Goal: Information Seeking & Learning: Learn about a topic

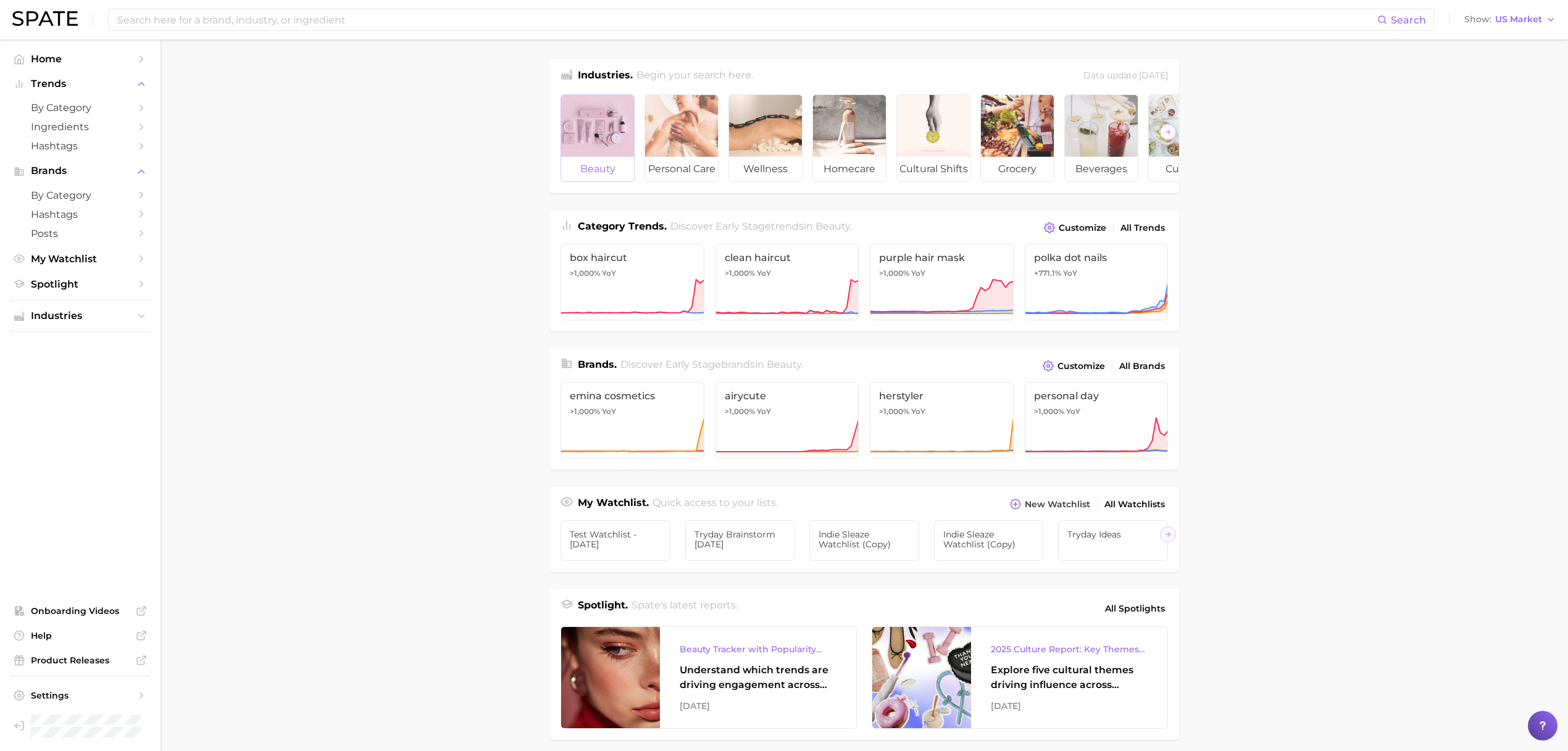
click at [632, 146] on div at bounding box center [597, 126] width 73 height 62
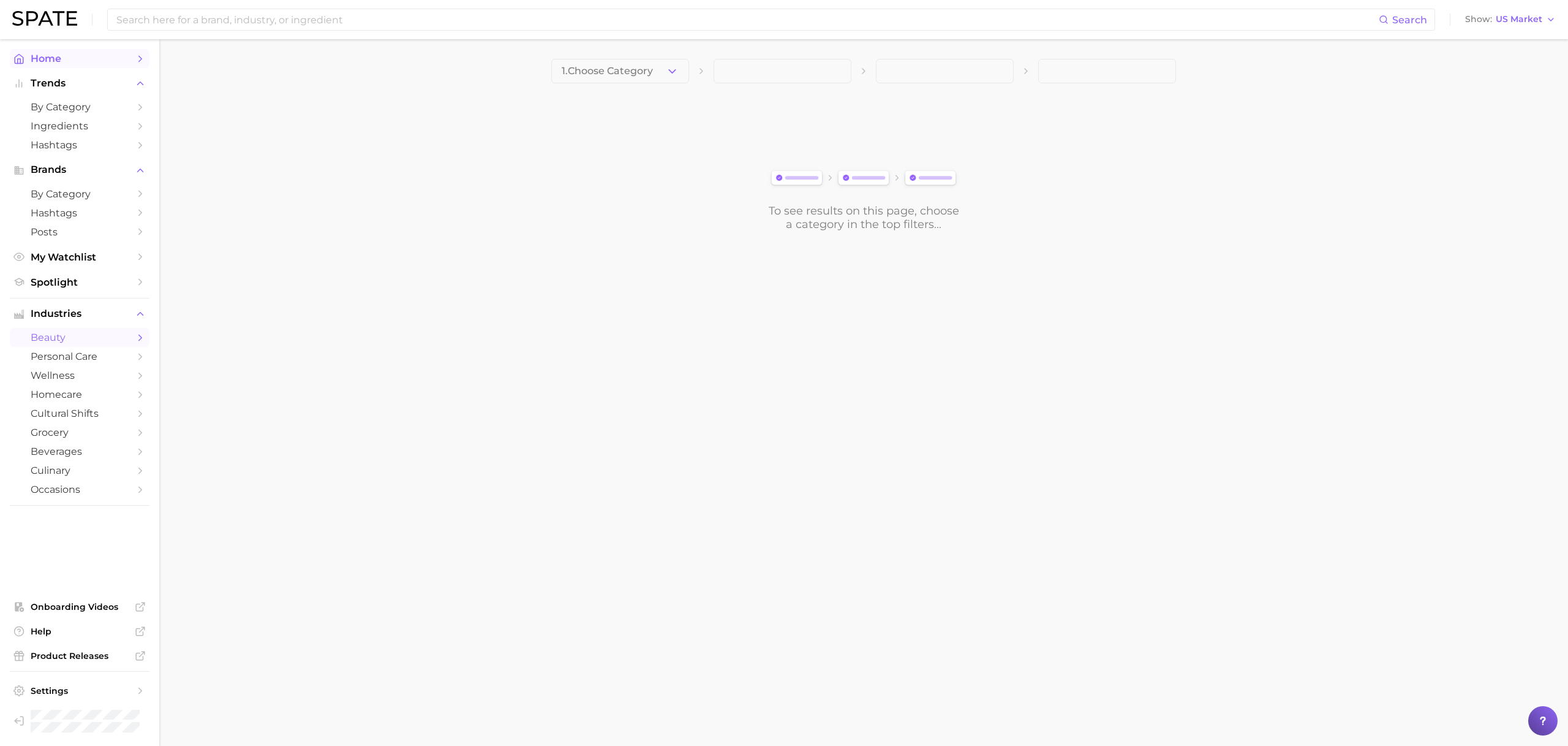
click at [82, 58] on span "Home" at bounding box center [80, 58] width 98 height 12
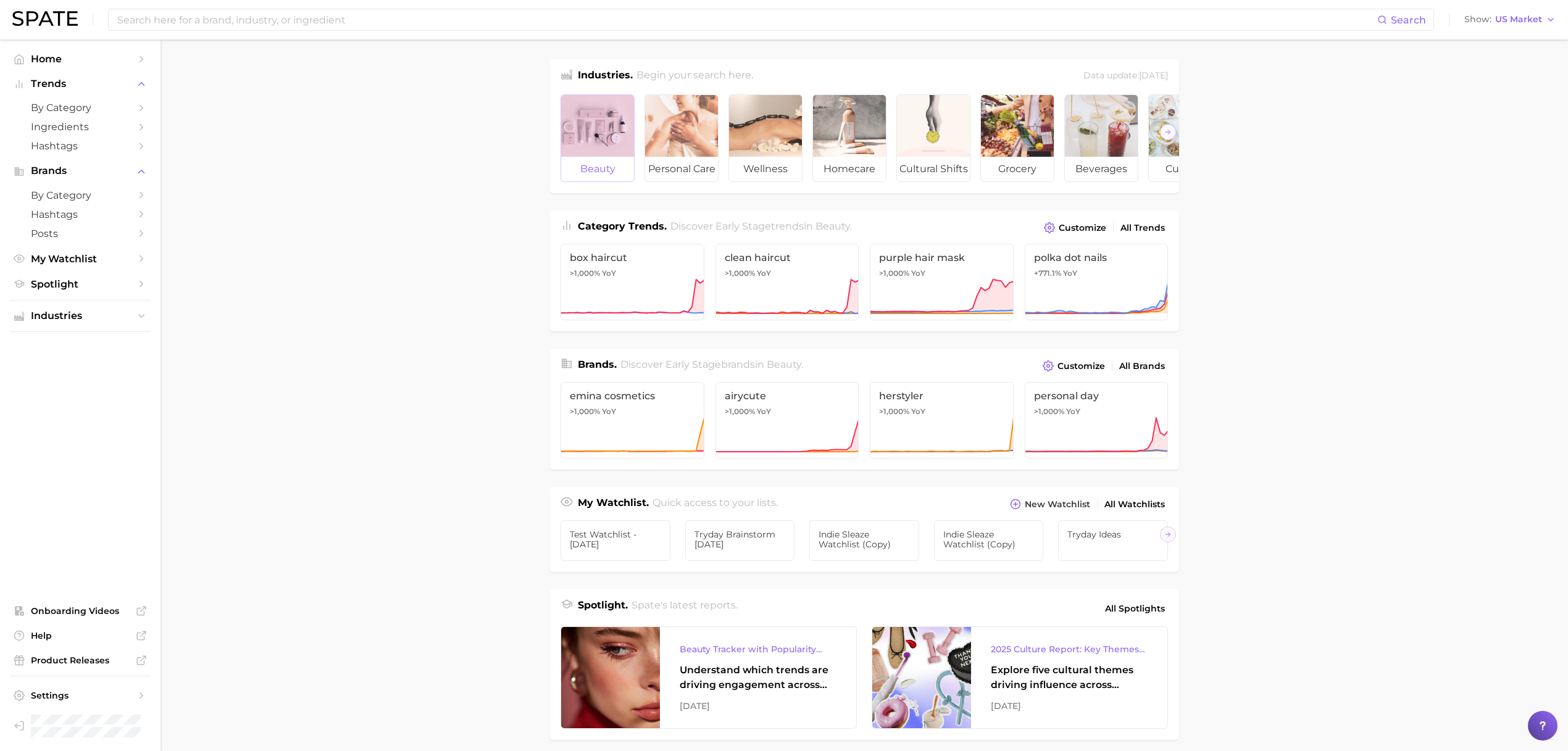
click at [588, 133] on div at bounding box center [597, 126] width 73 height 62
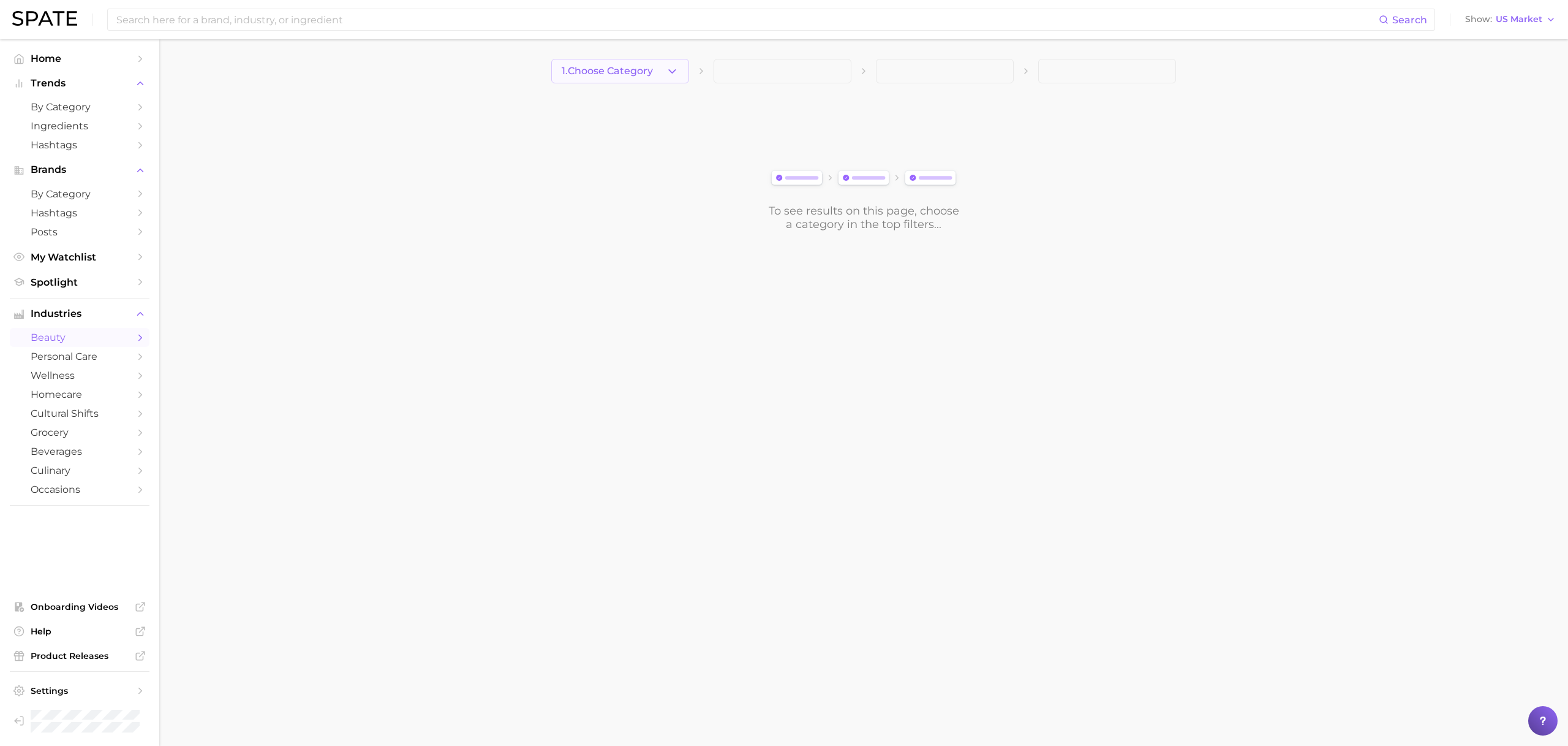
click at [613, 72] on span "1. Choose Category" at bounding box center [608, 71] width 92 height 11
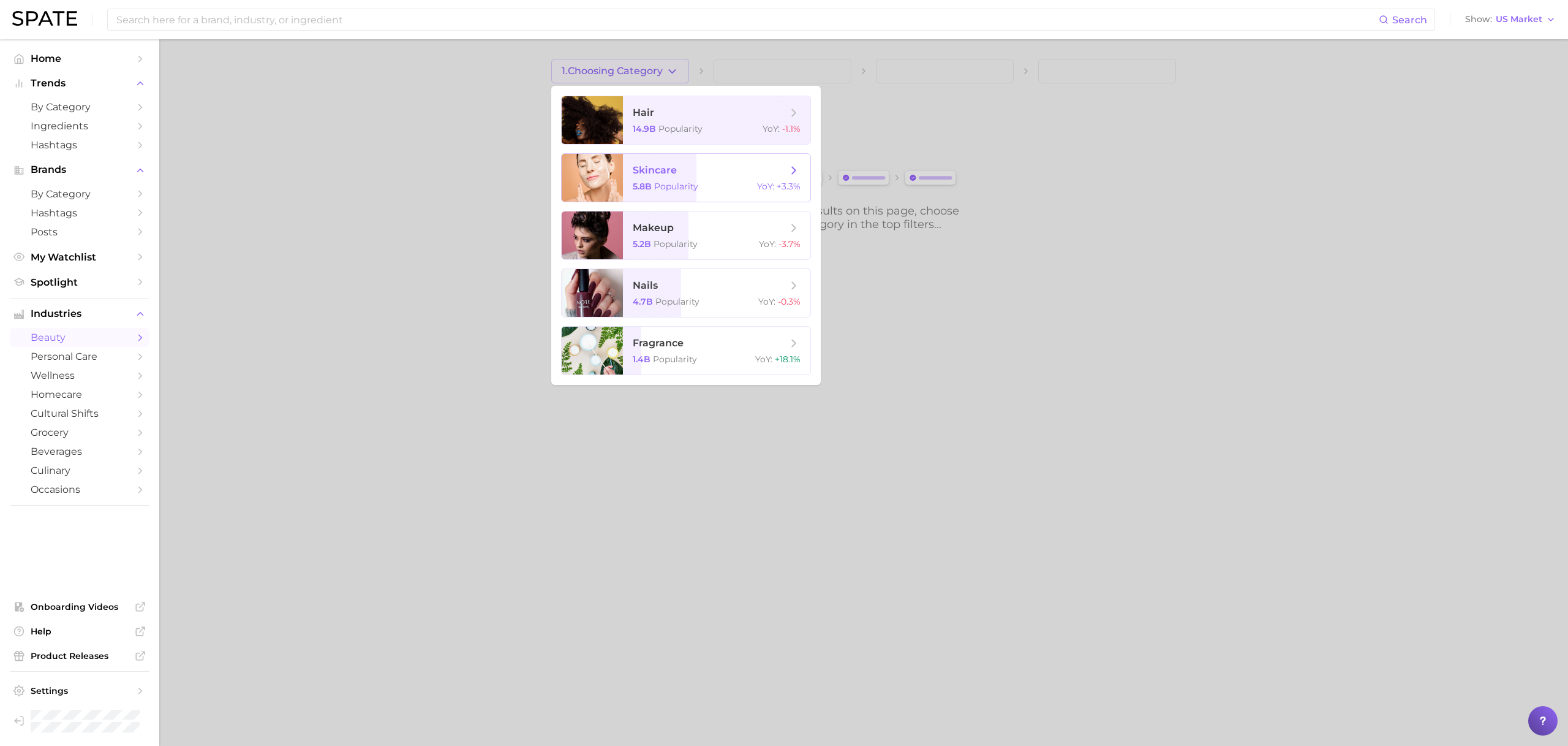
click at [659, 162] on span "skincare 5.8b Popularity YoY : +3.3%" at bounding box center [717, 178] width 187 height 48
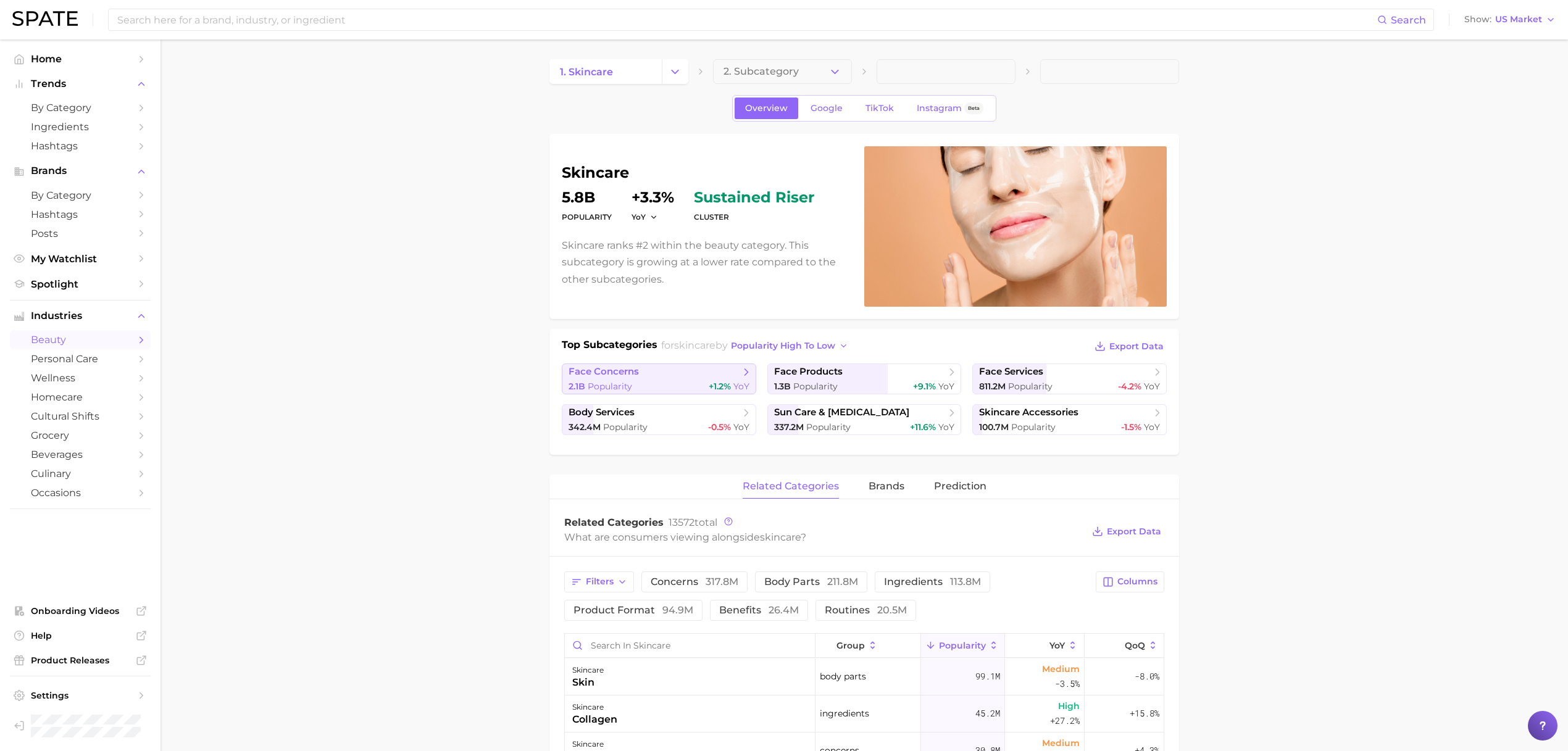
click at [679, 371] on span "face concerns" at bounding box center [654, 371] width 172 height 12
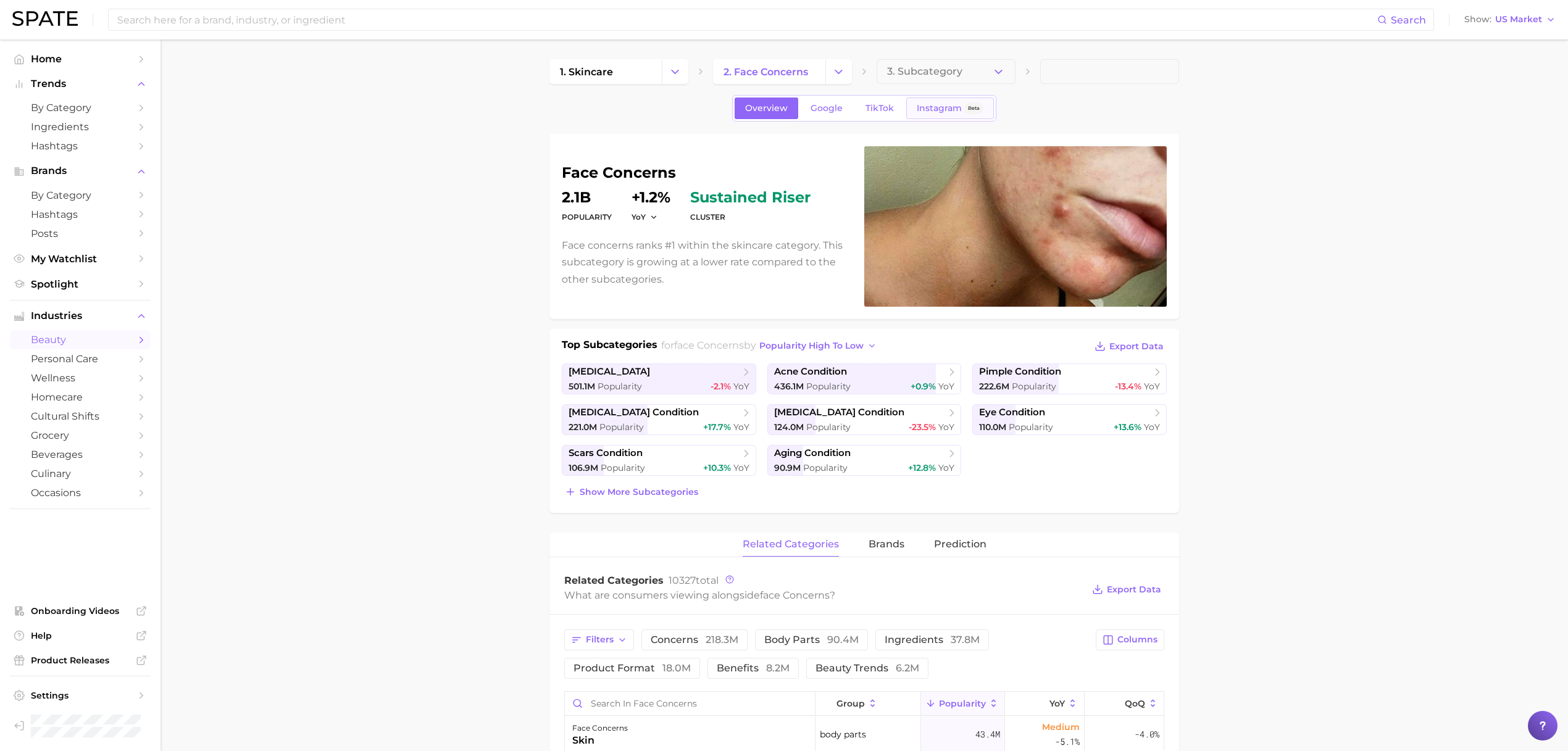
click at [959, 113] on link "Instagram Beta" at bounding box center [950, 108] width 88 height 21
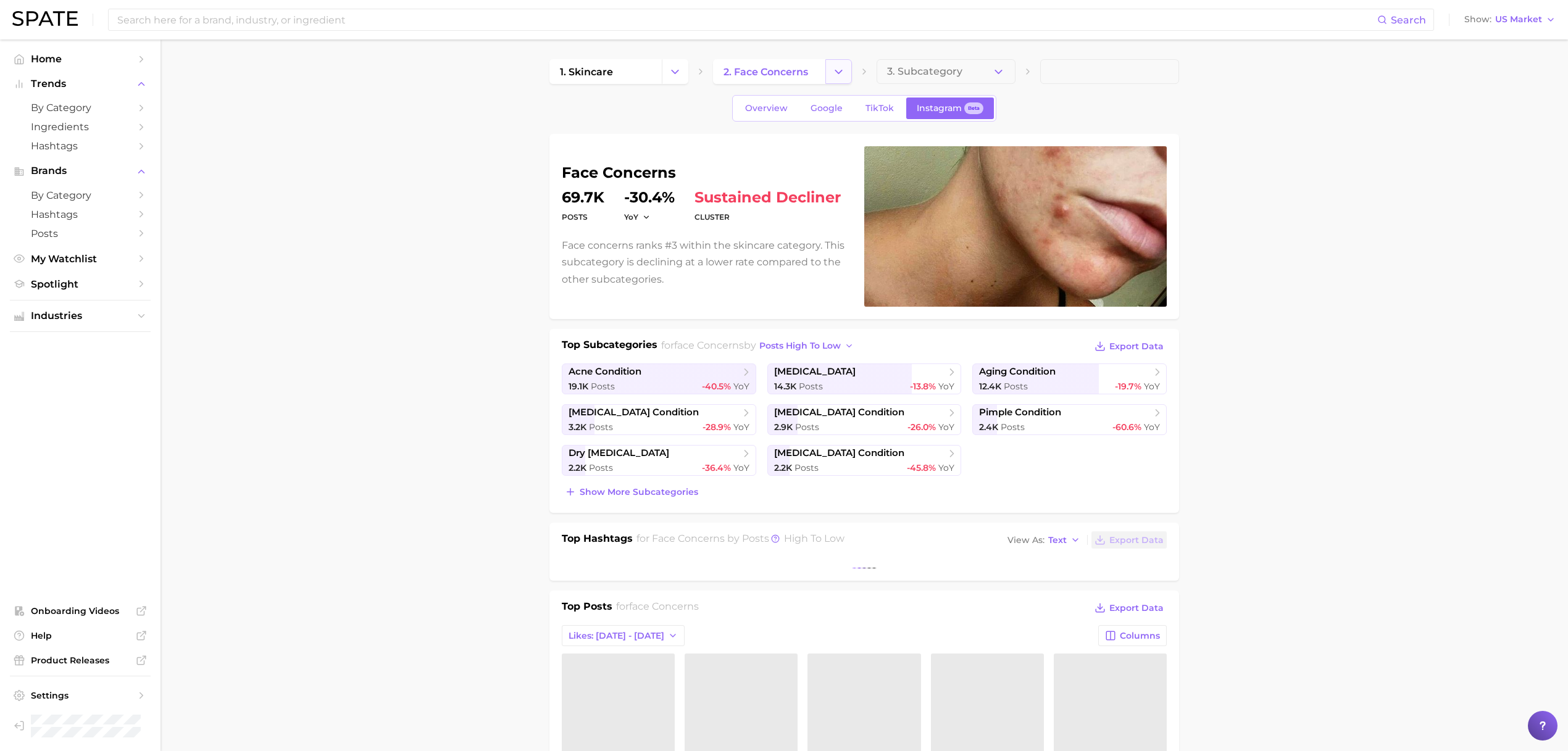
click at [847, 68] on button "Change Category" at bounding box center [838, 72] width 26 height 24
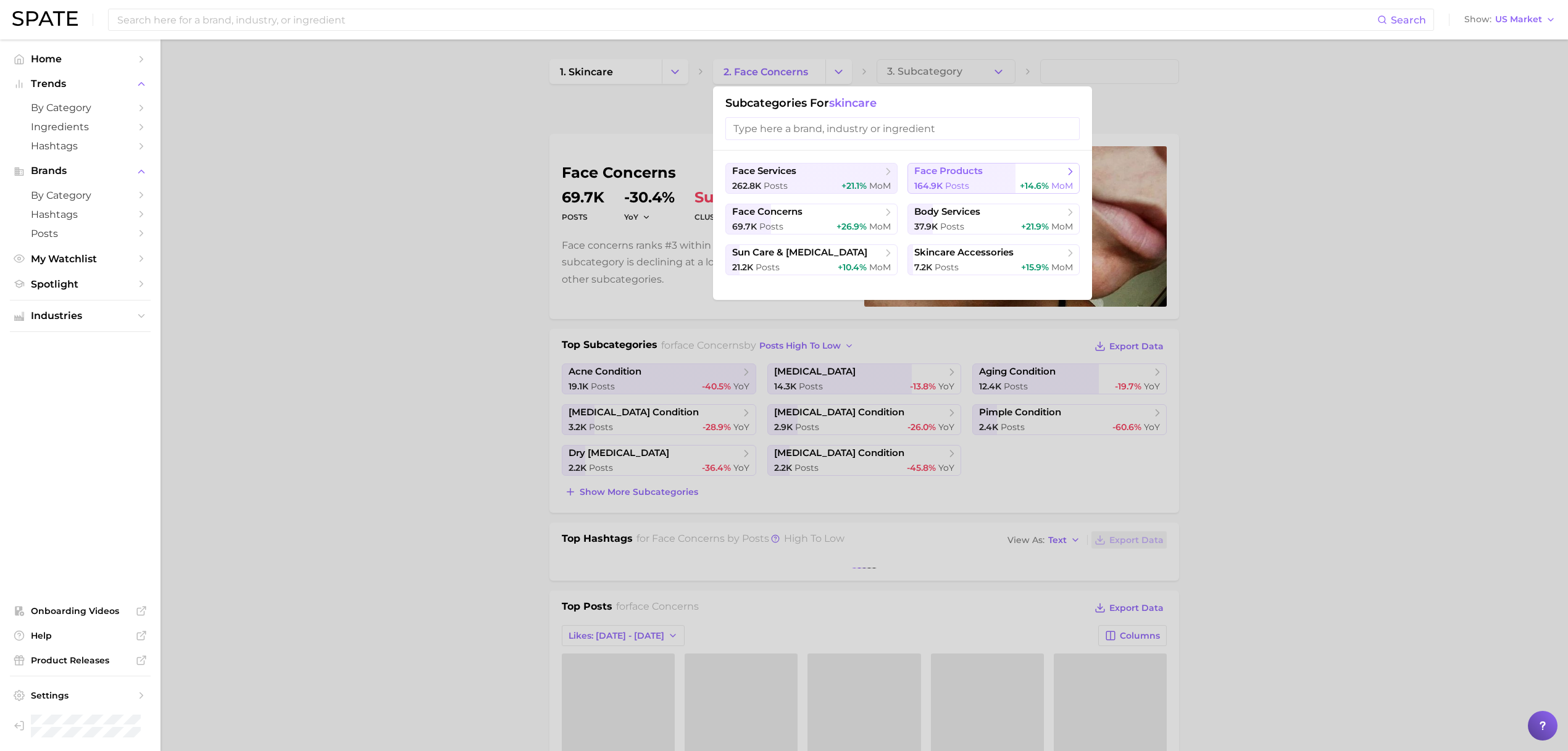
click at [933, 173] on span "face products" at bounding box center [948, 171] width 68 height 12
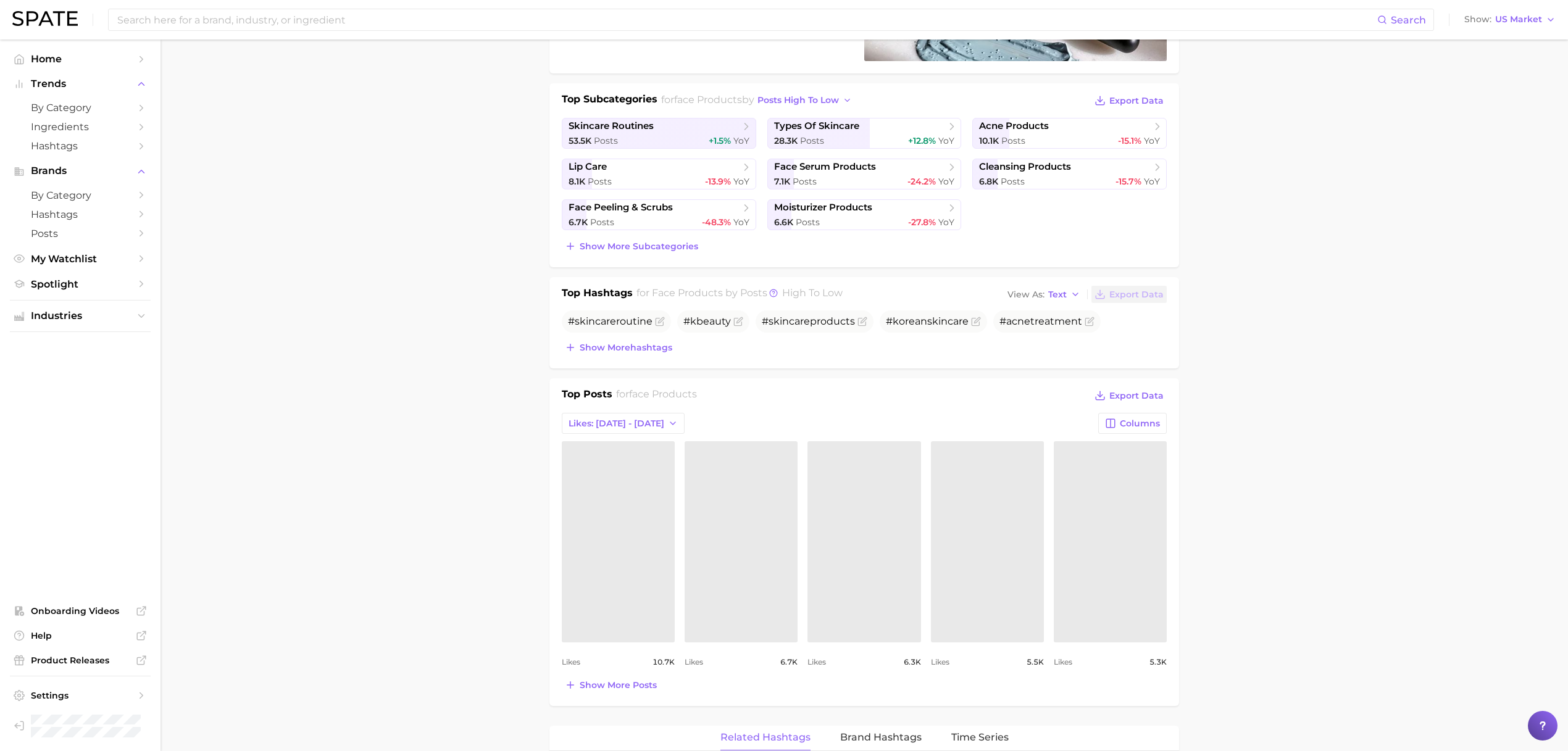
scroll to position [304, 0]
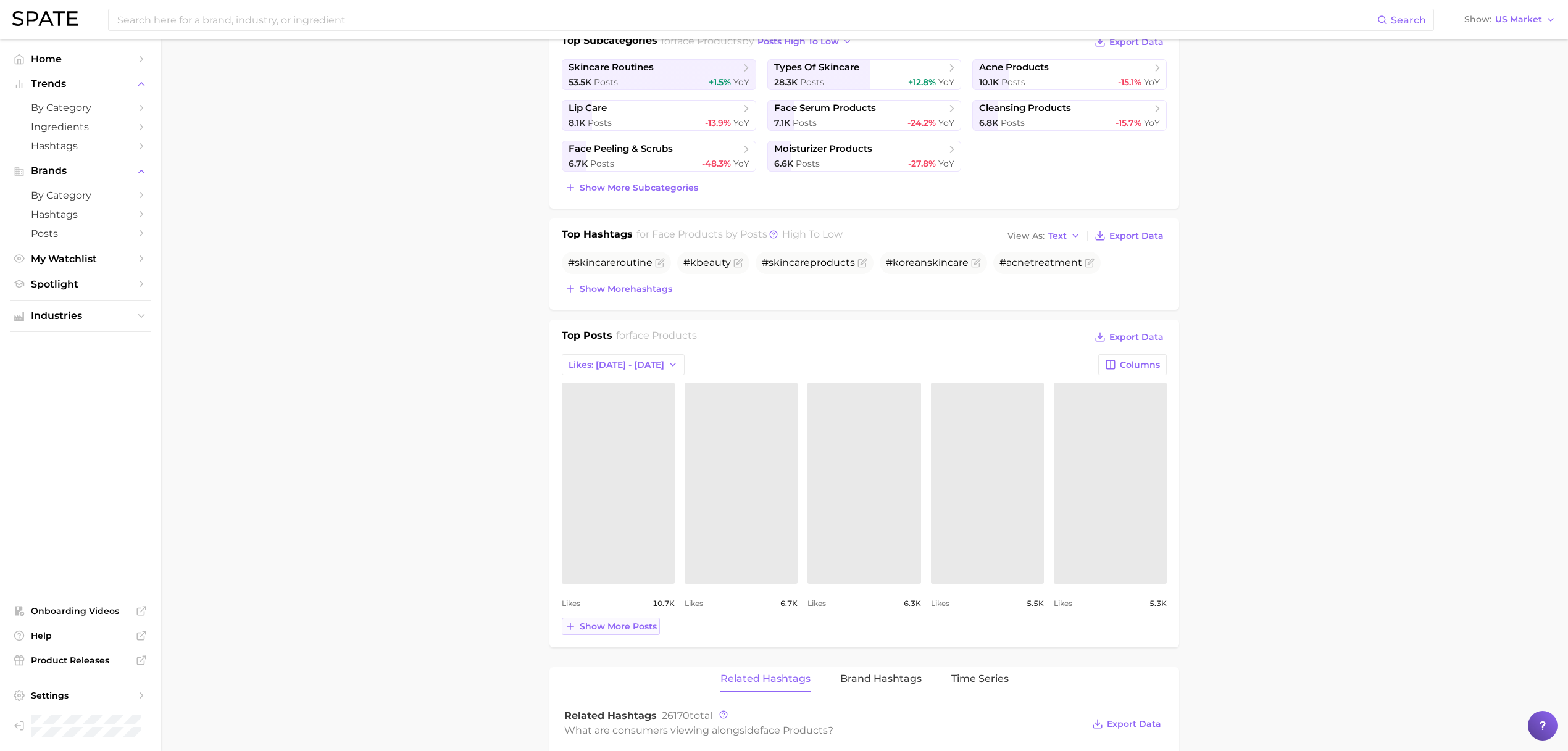
click at [620, 618] on button "Show more posts" at bounding box center [610, 626] width 98 height 18
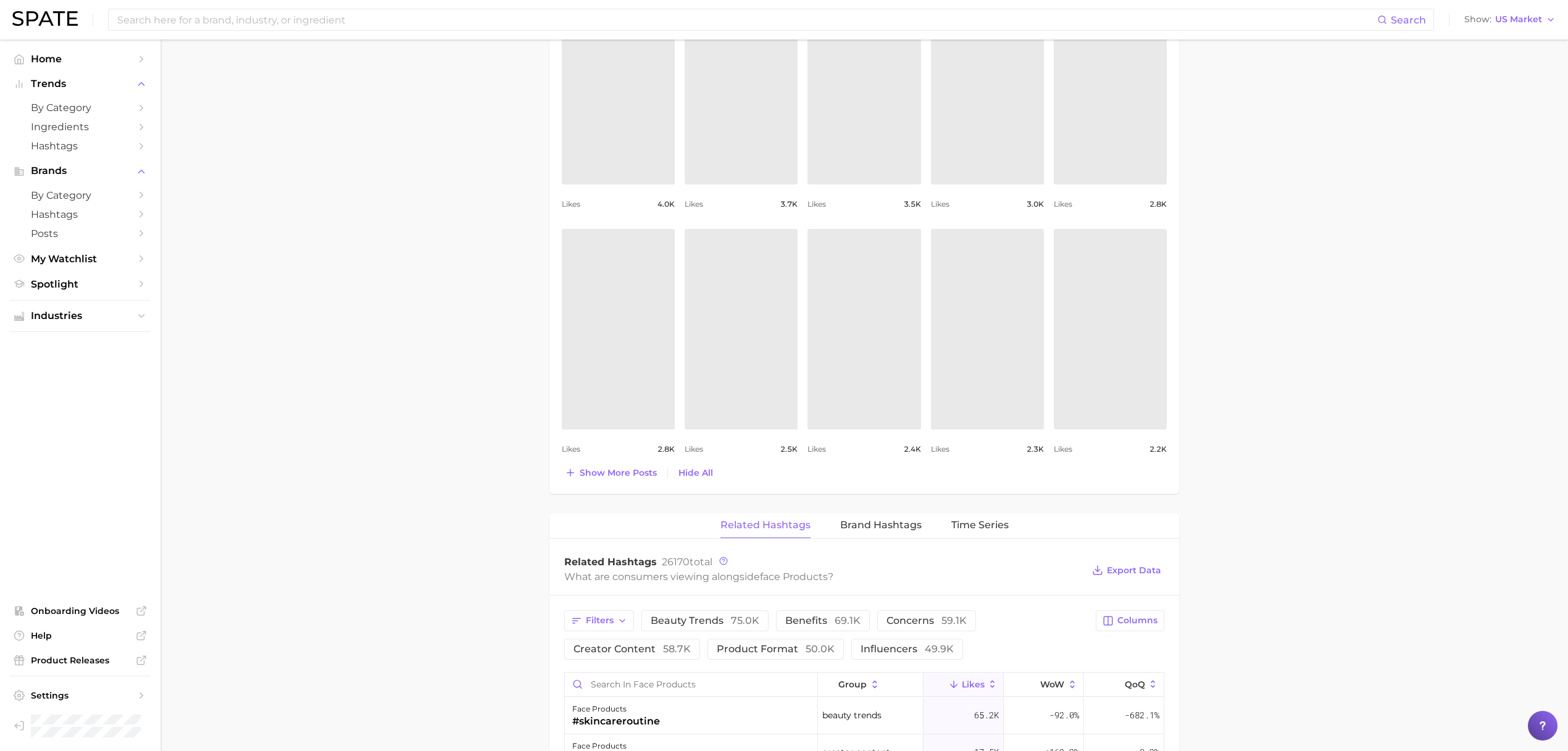
scroll to position [1117, 0]
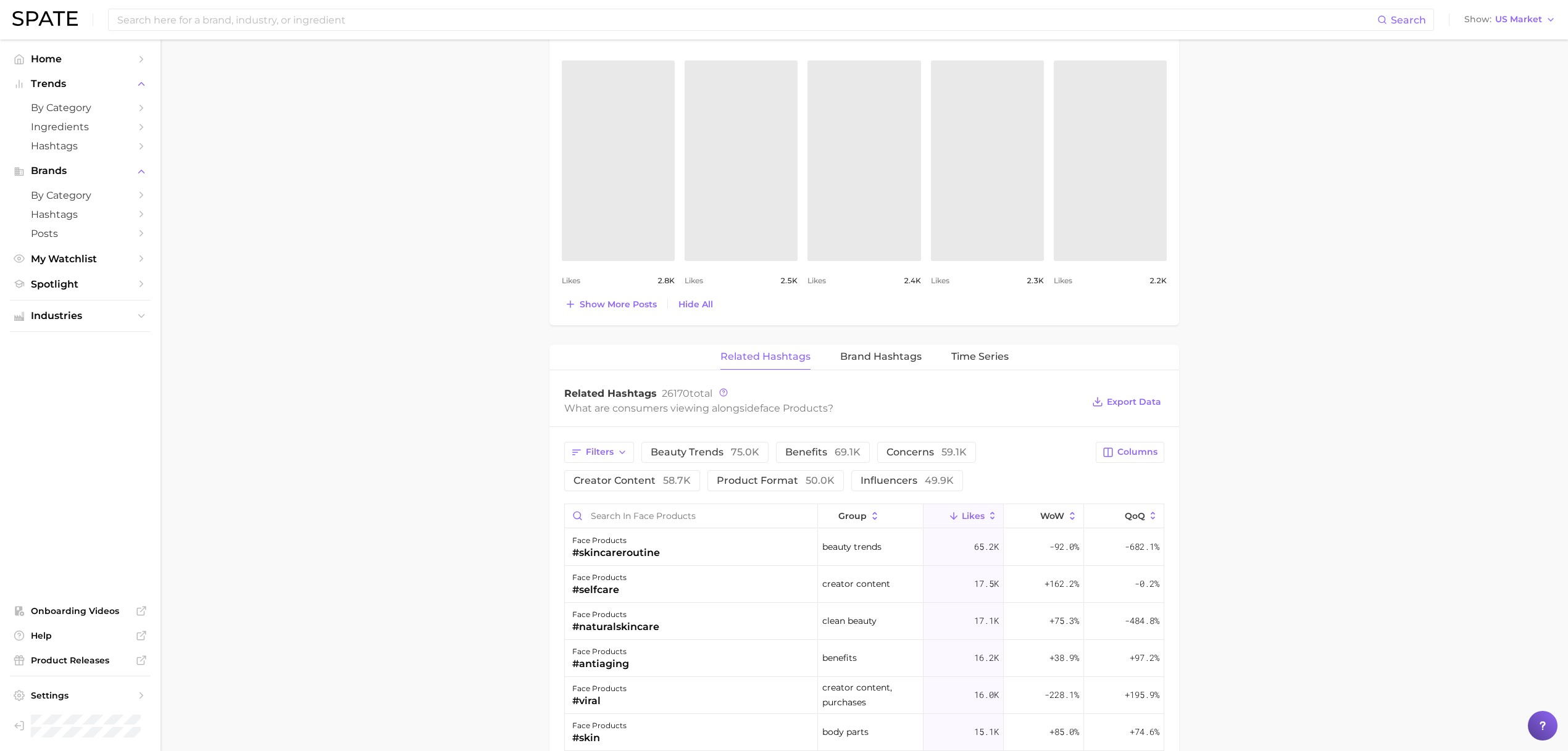
click at [562, 296] on button "Show more posts" at bounding box center [610, 304] width 98 height 18
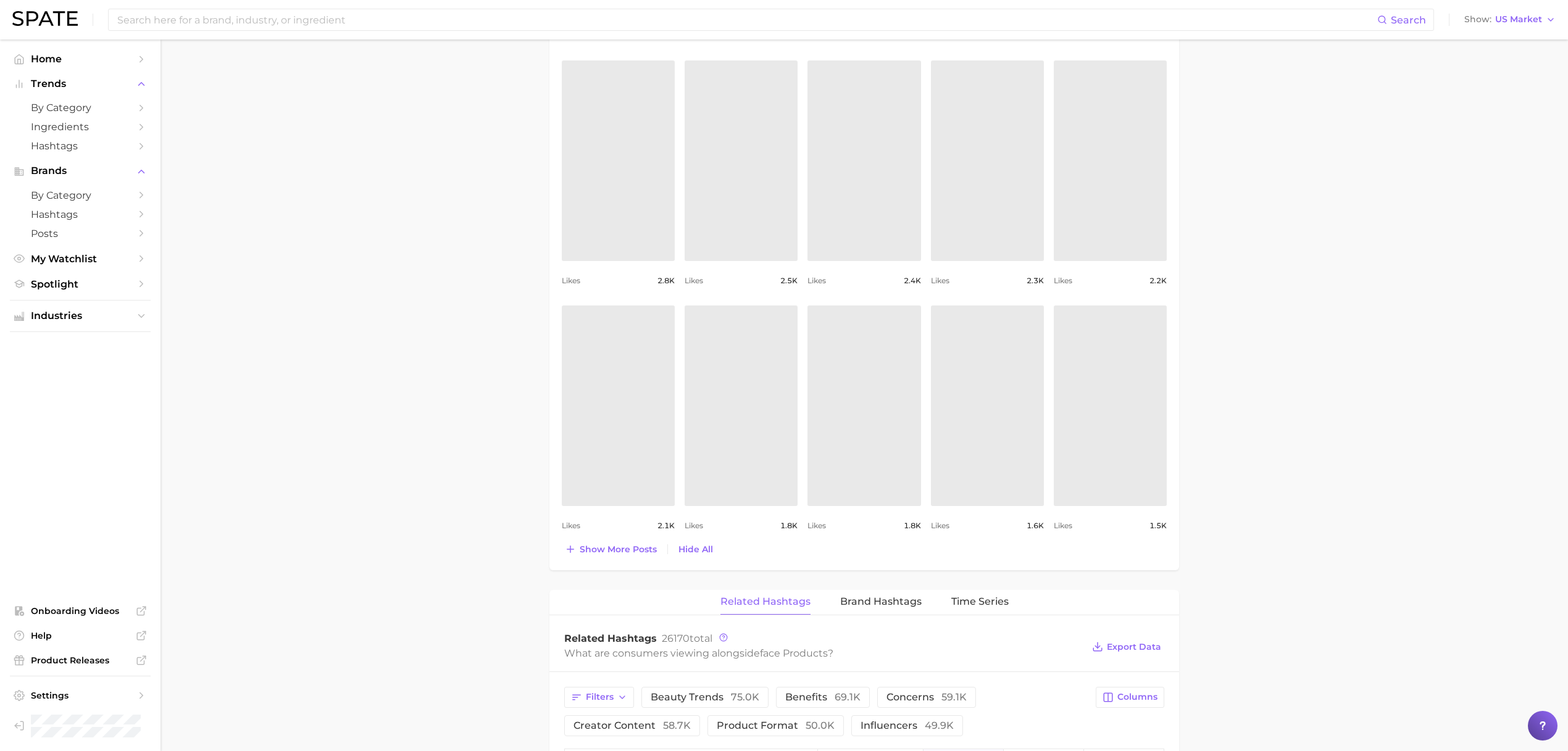
click at [562, 540] on button "Show more posts" at bounding box center [610, 549] width 98 height 18
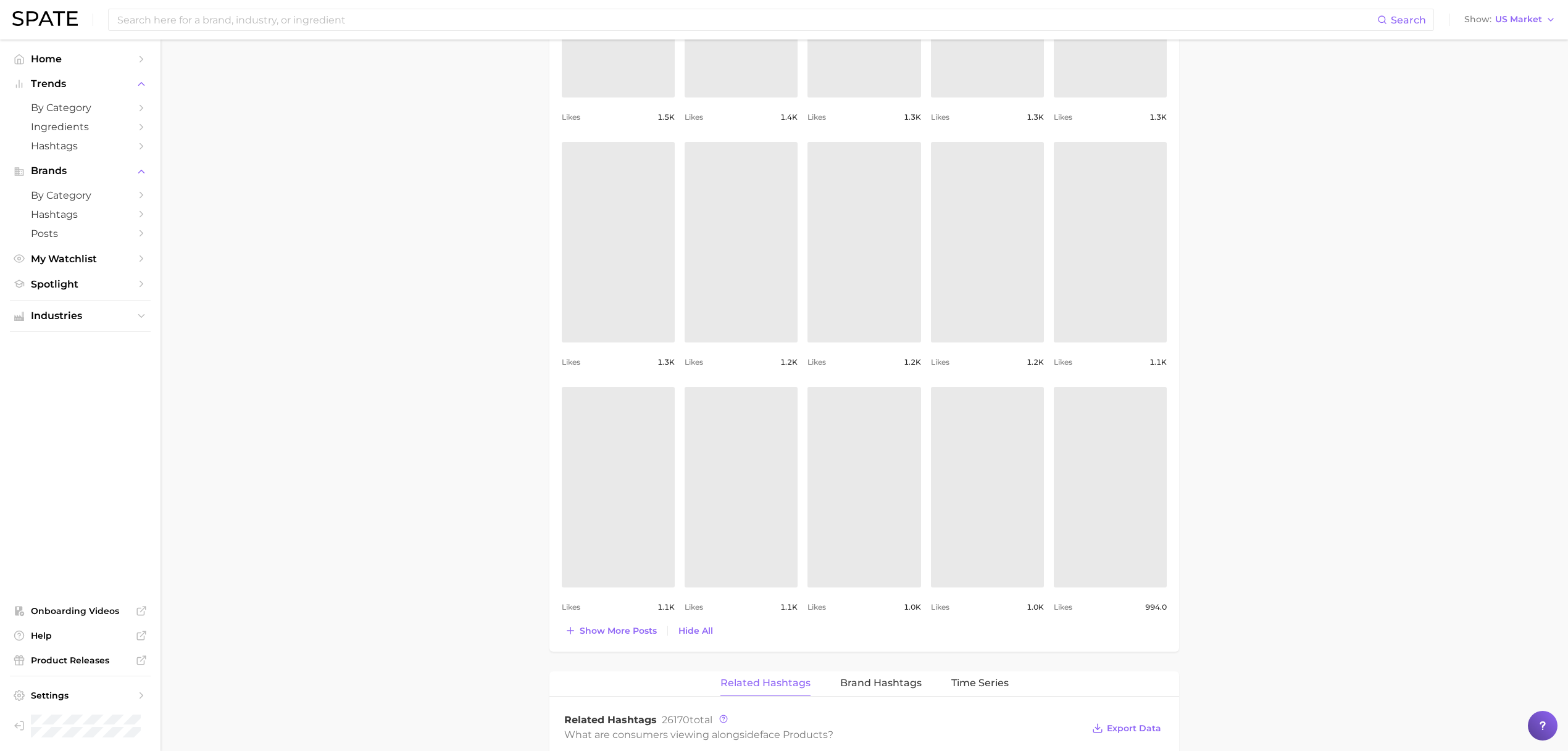
click at [562, 622] on button "Show more posts" at bounding box center [610, 631] width 98 height 18
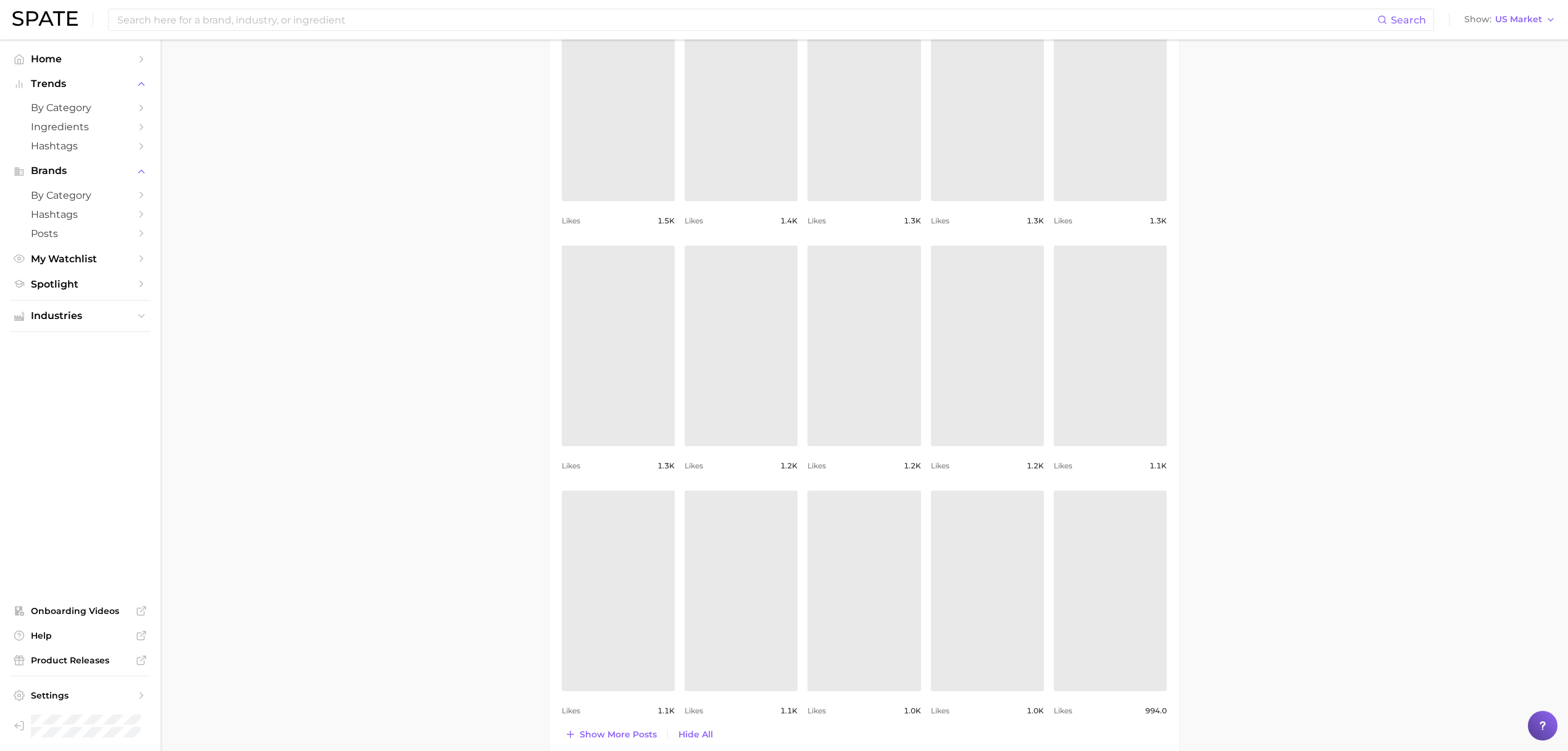
click at [562, 726] on button "Show more posts" at bounding box center [610, 734] width 98 height 18
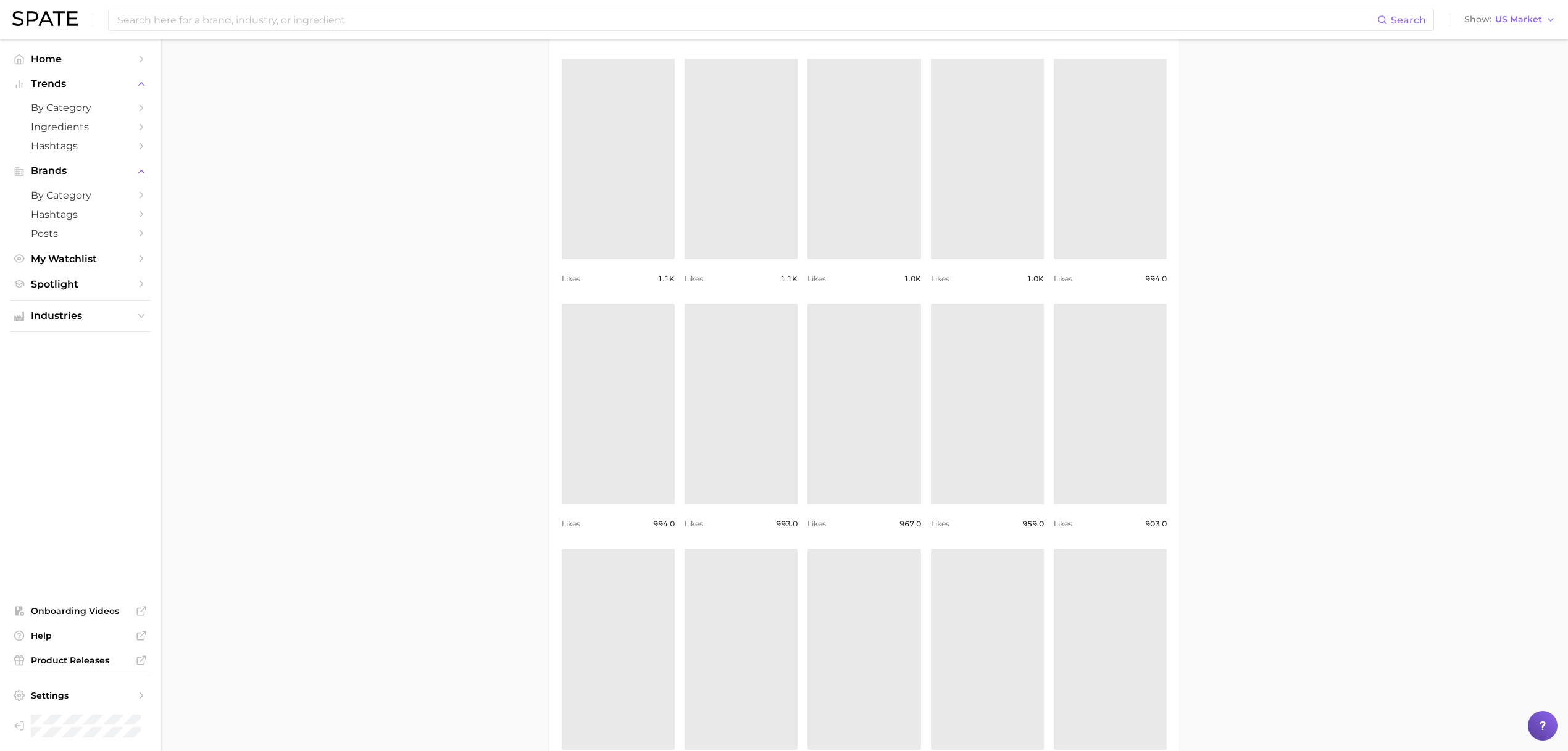
scroll to position [2689, 0]
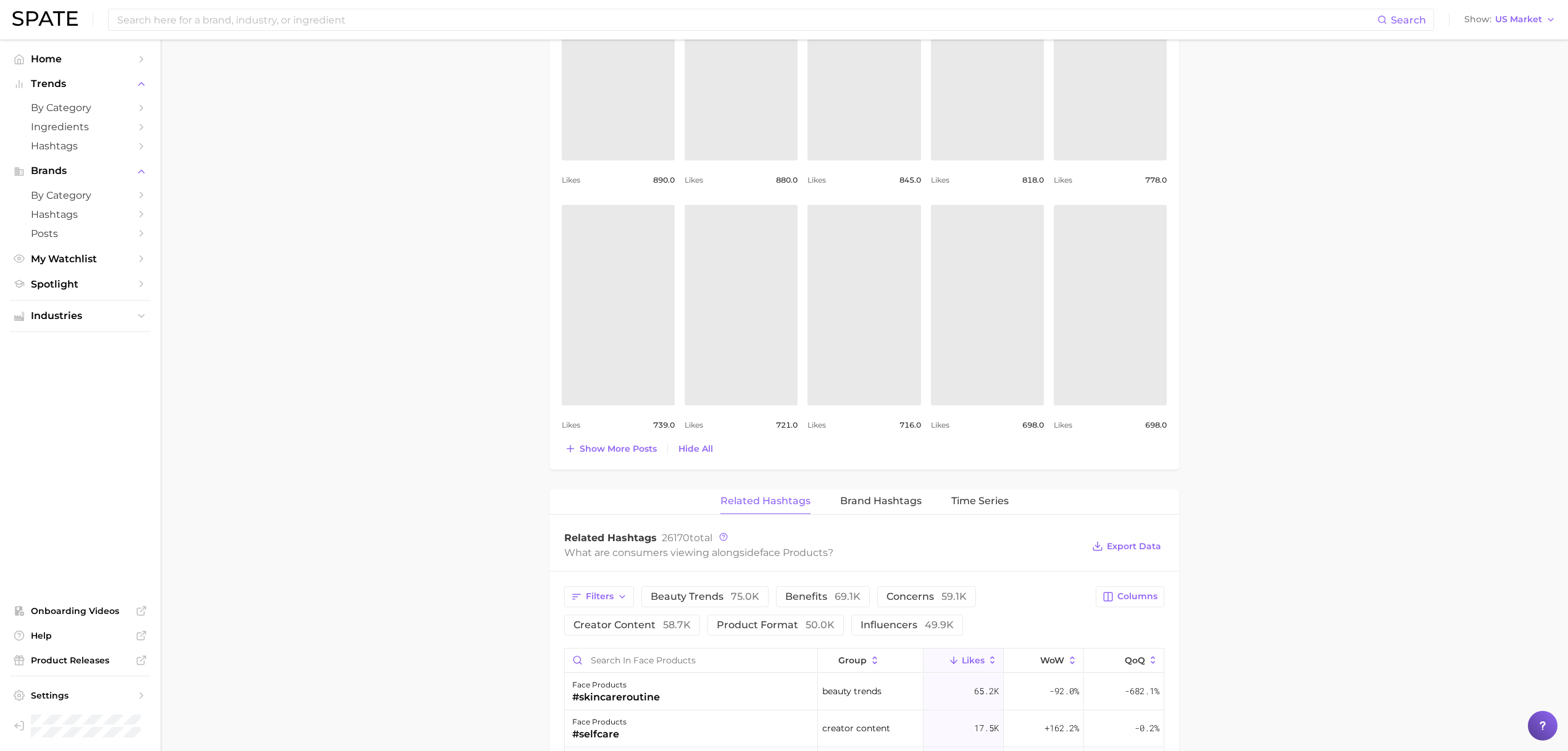
click at [562, 440] on button "Show more posts" at bounding box center [610, 449] width 98 height 18
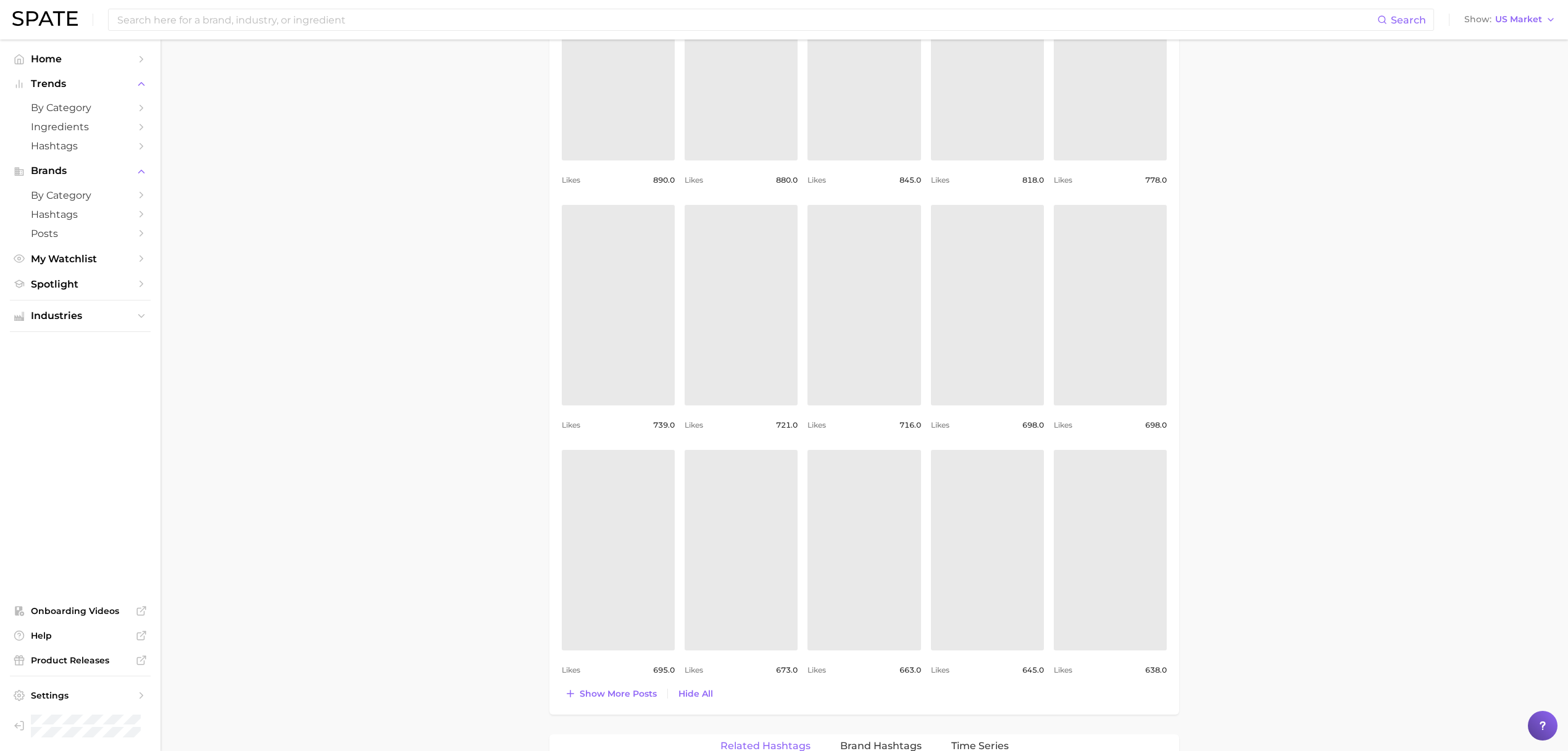
click at [562, 685] on button "Show more posts" at bounding box center [610, 693] width 98 height 18
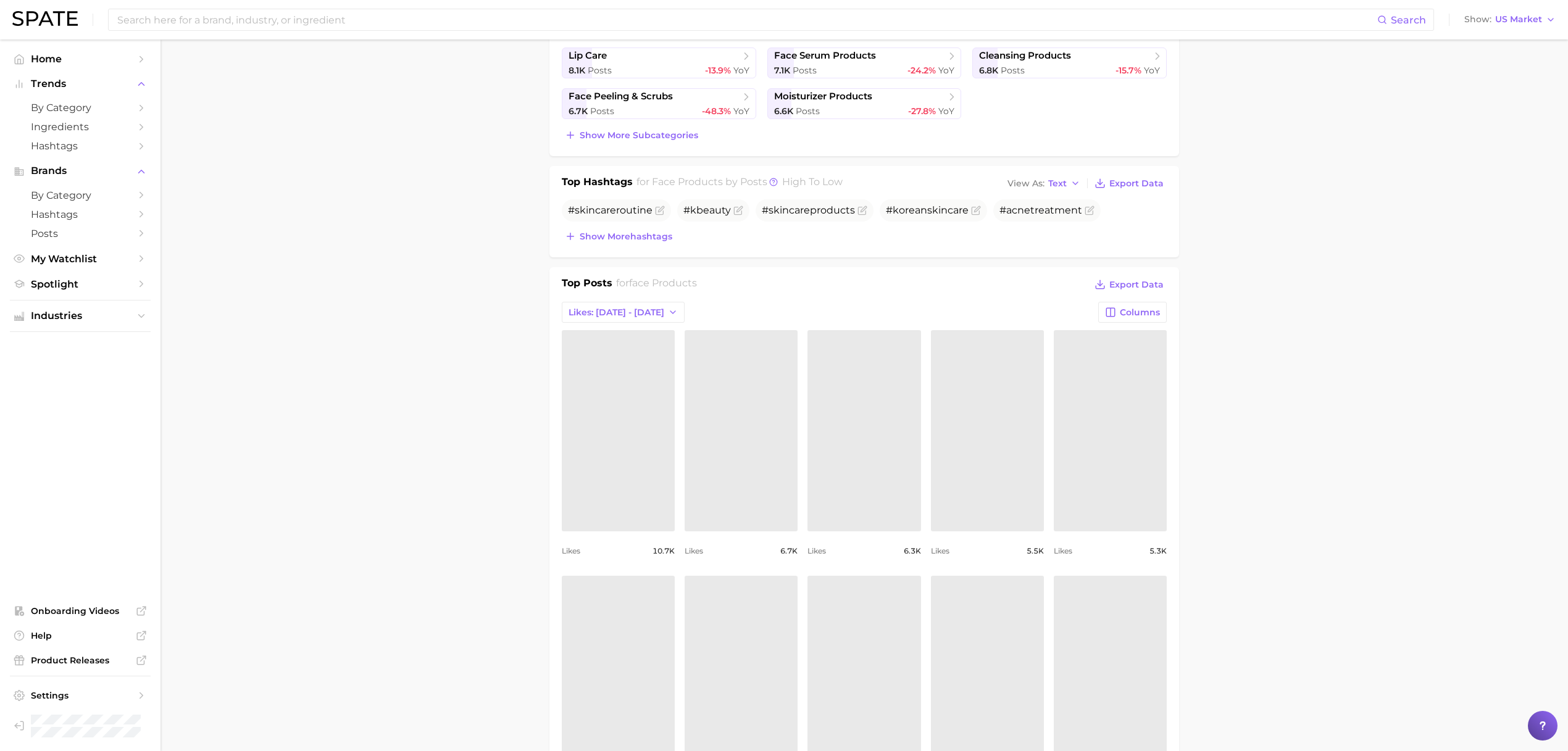
scroll to position [318, 0]
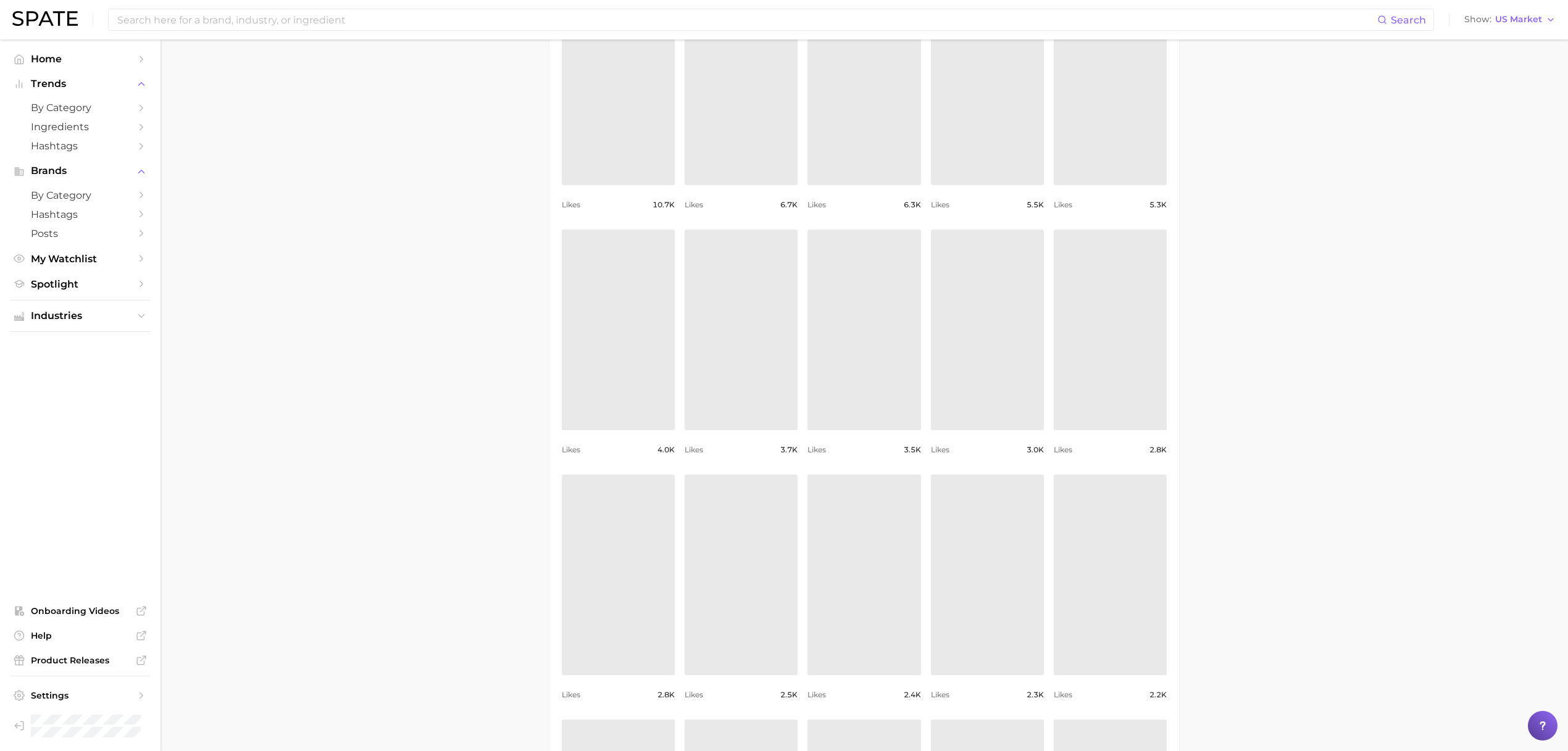
scroll to position [834, 0]
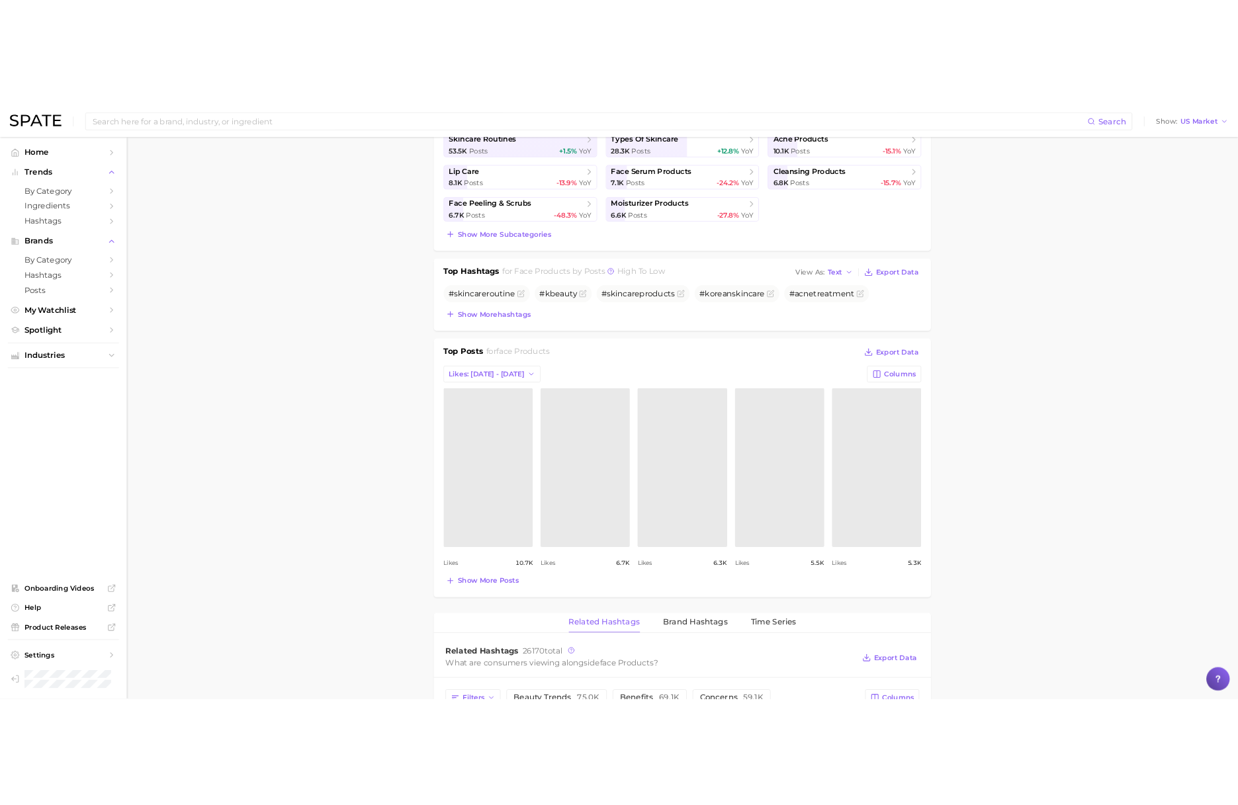
scroll to position [401, 0]
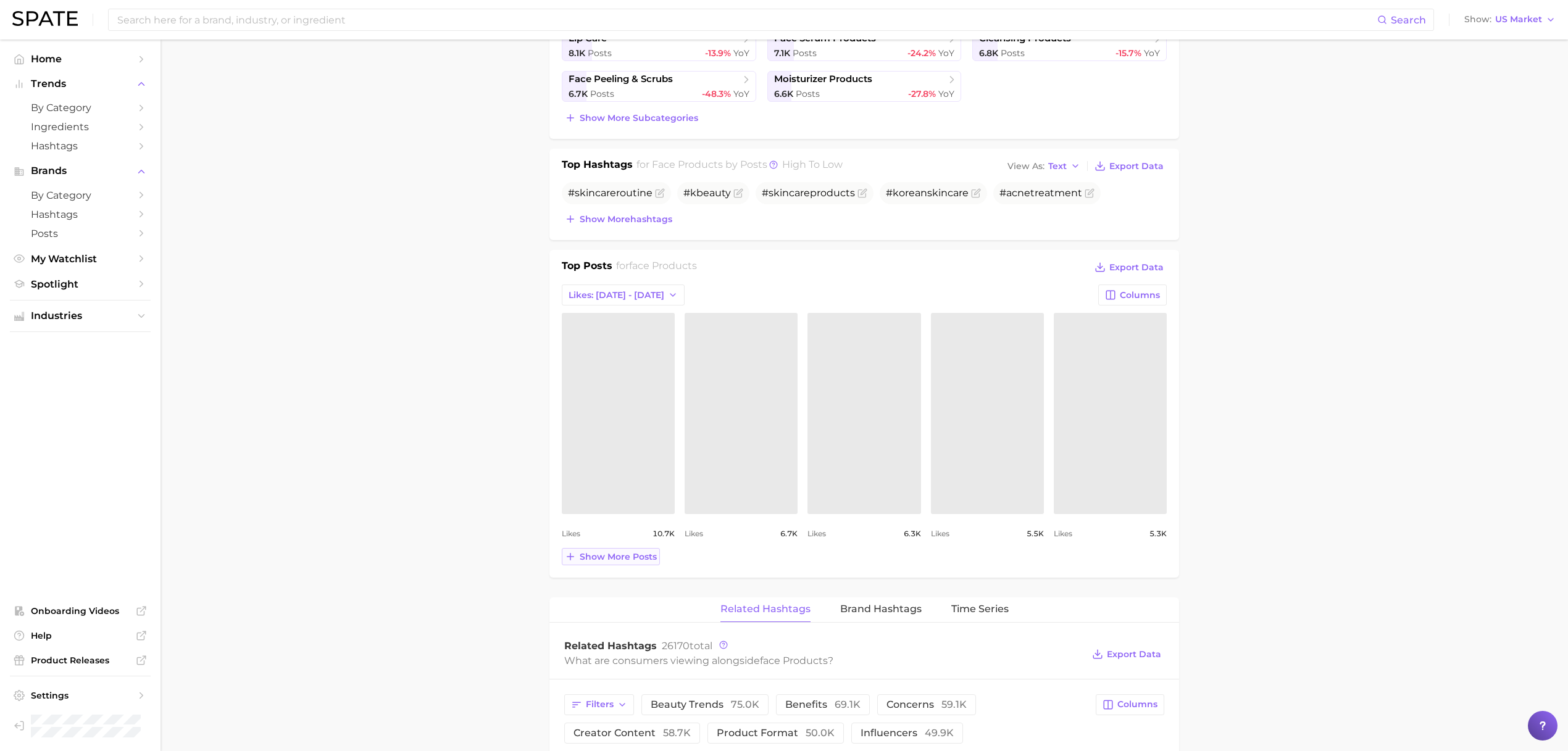
click at [631, 548] on button "Show more posts" at bounding box center [610, 556] width 98 height 18
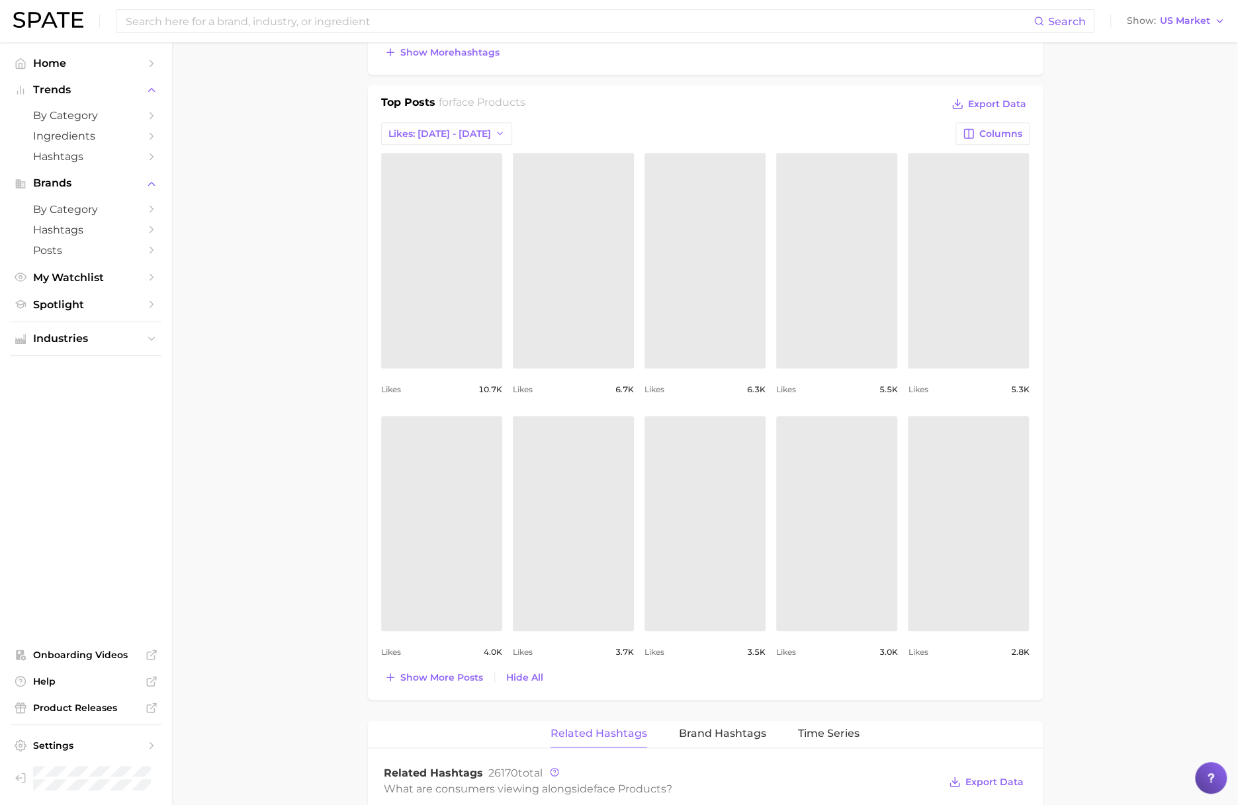
scroll to position [587, 0]
click at [1170, 299] on main "1. skincare 2. face products 3. Subcategory Overview Google TikTok Instagram Be…" at bounding box center [705, 614] width 1066 height 2319
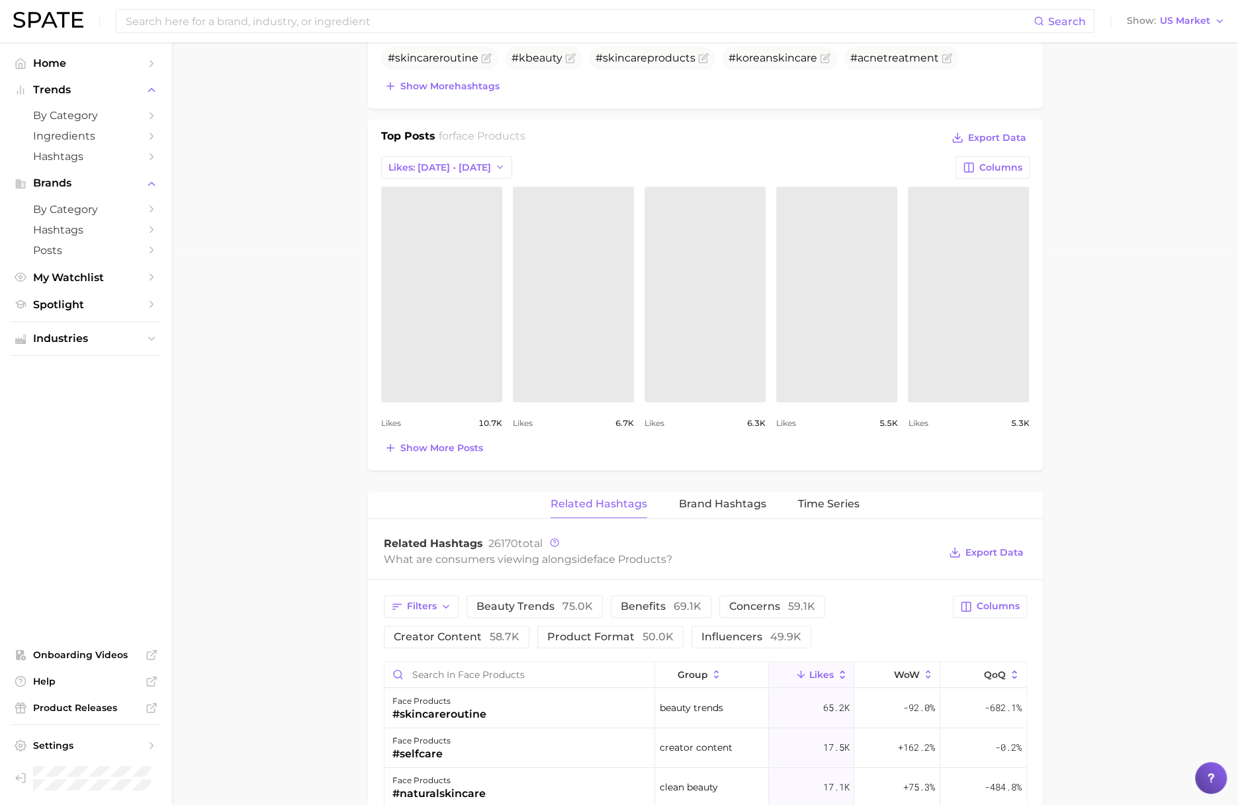
scroll to position [632, 0]
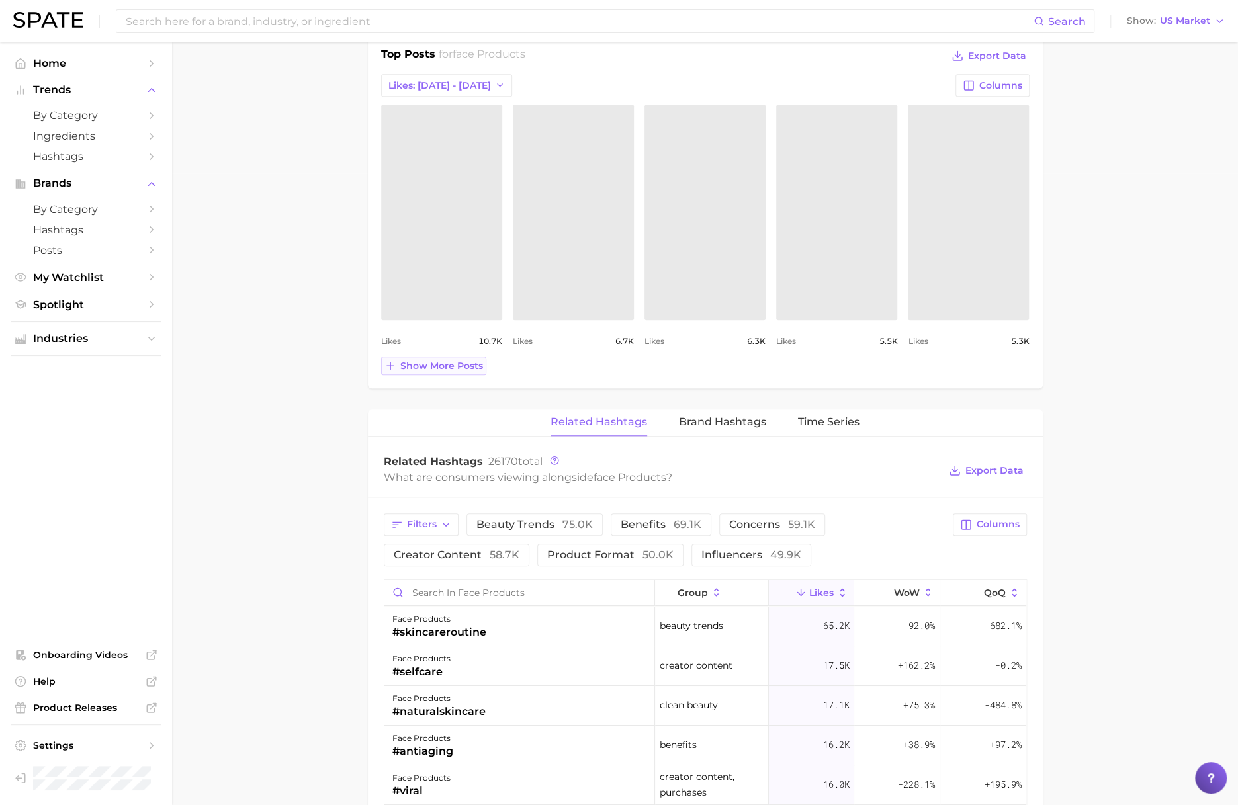
click at [468, 366] on span "Show more posts" at bounding box center [441, 366] width 83 height 11
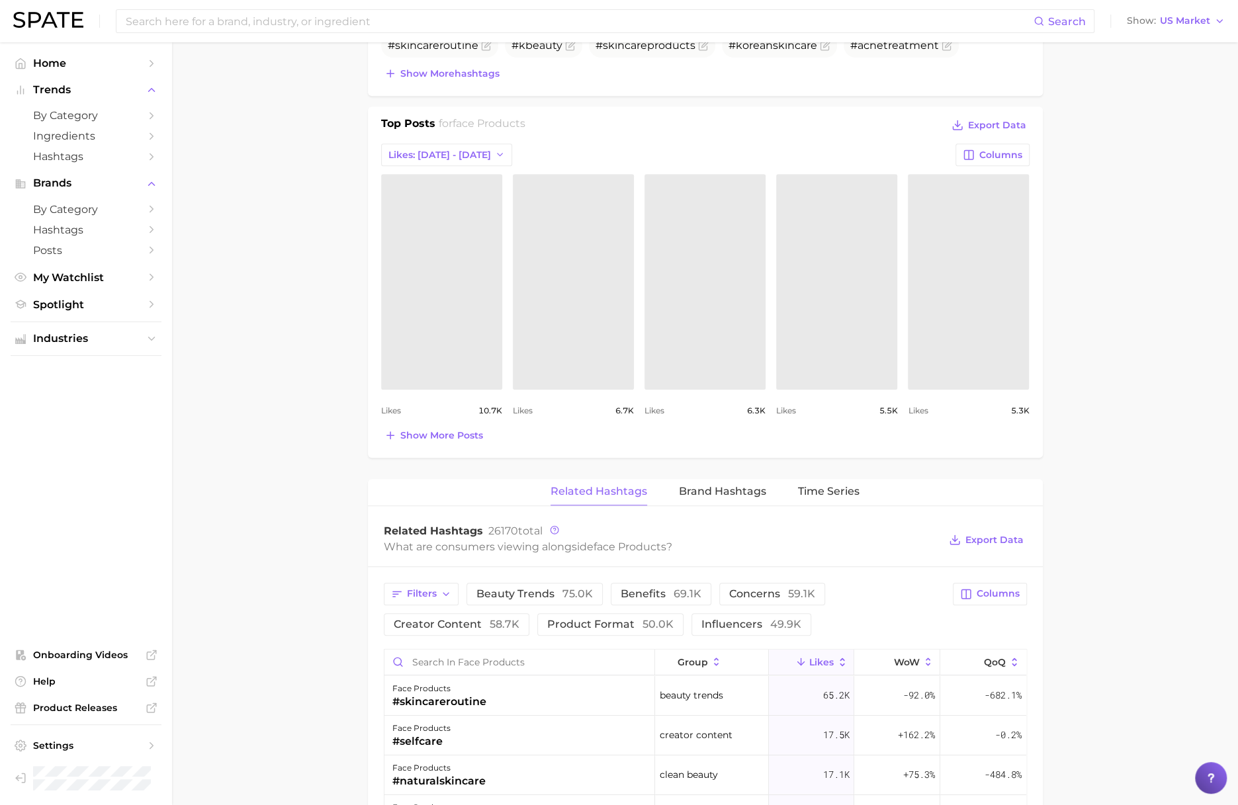
scroll to position [559, 0]
click at [447, 296] on link "view post on Instagram" at bounding box center [441, 284] width 121 height 215
click at [533, 324] on link "view post on Instagram" at bounding box center [573, 284] width 121 height 215
click at [732, 323] on link "view post on Instagram" at bounding box center [704, 284] width 121 height 215
click at [878, 347] on link "view post on Instagram" at bounding box center [836, 284] width 121 height 215
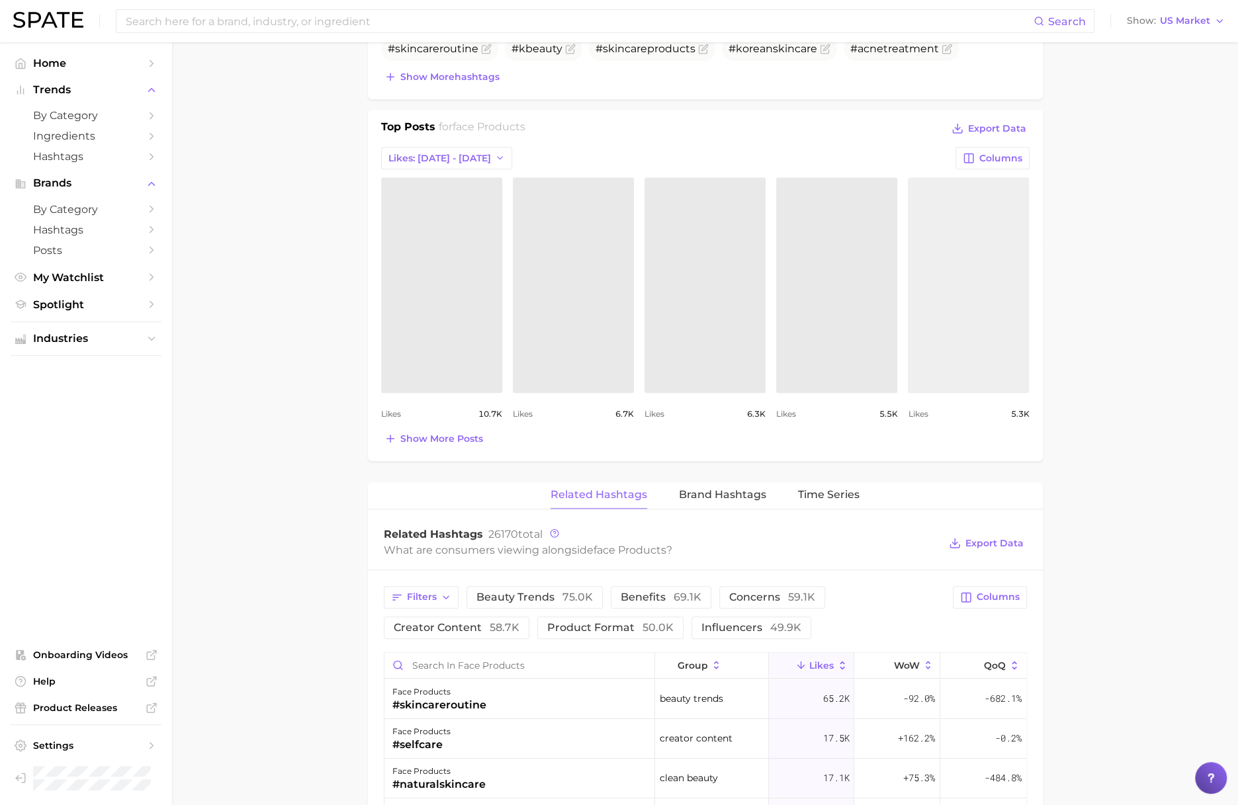
click at [949, 331] on link "view post on Instagram" at bounding box center [968, 284] width 121 height 215
click at [950, 298] on link "view post on Instagram" at bounding box center [968, 284] width 121 height 215
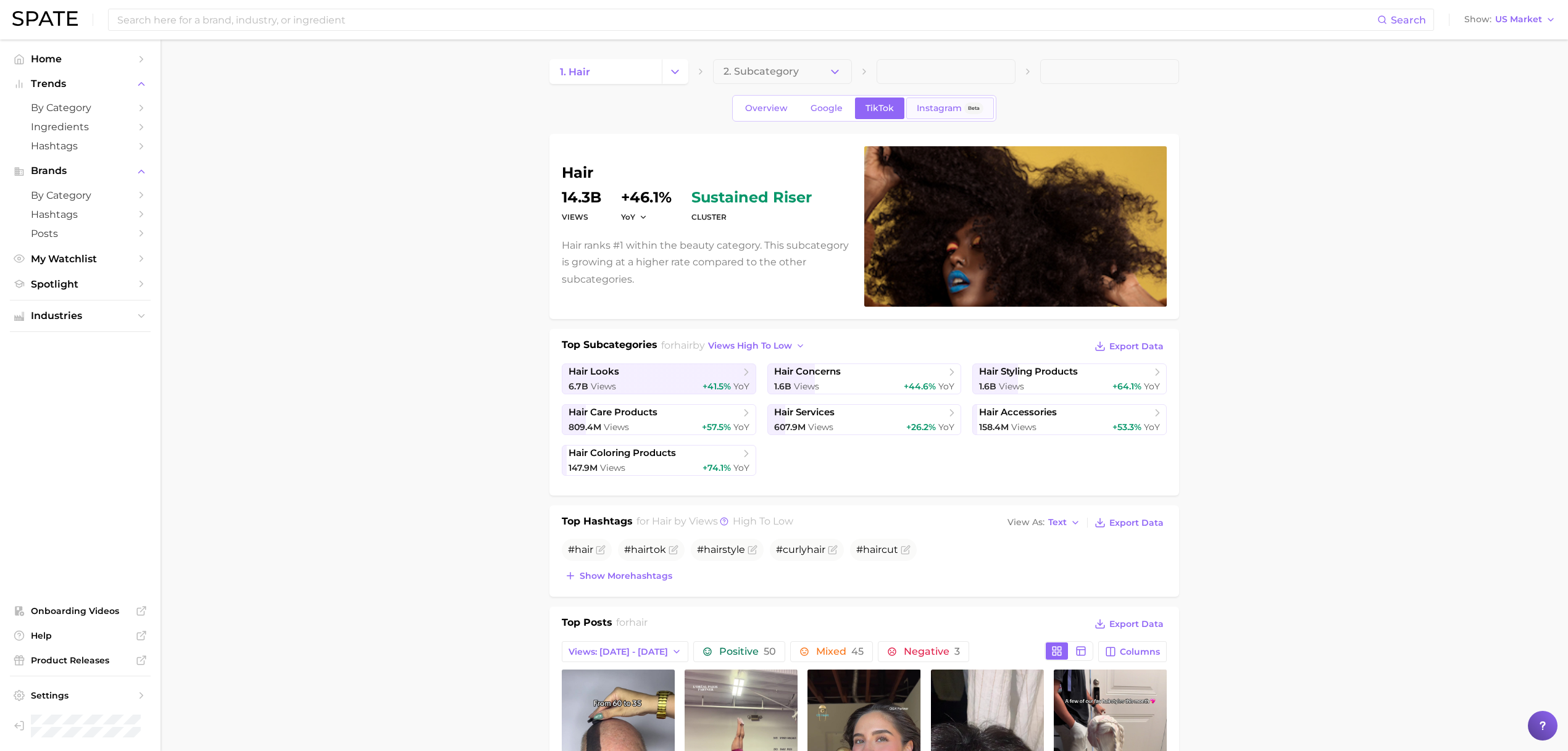
click at [955, 104] on span "Instagram" at bounding box center [939, 107] width 45 height 10
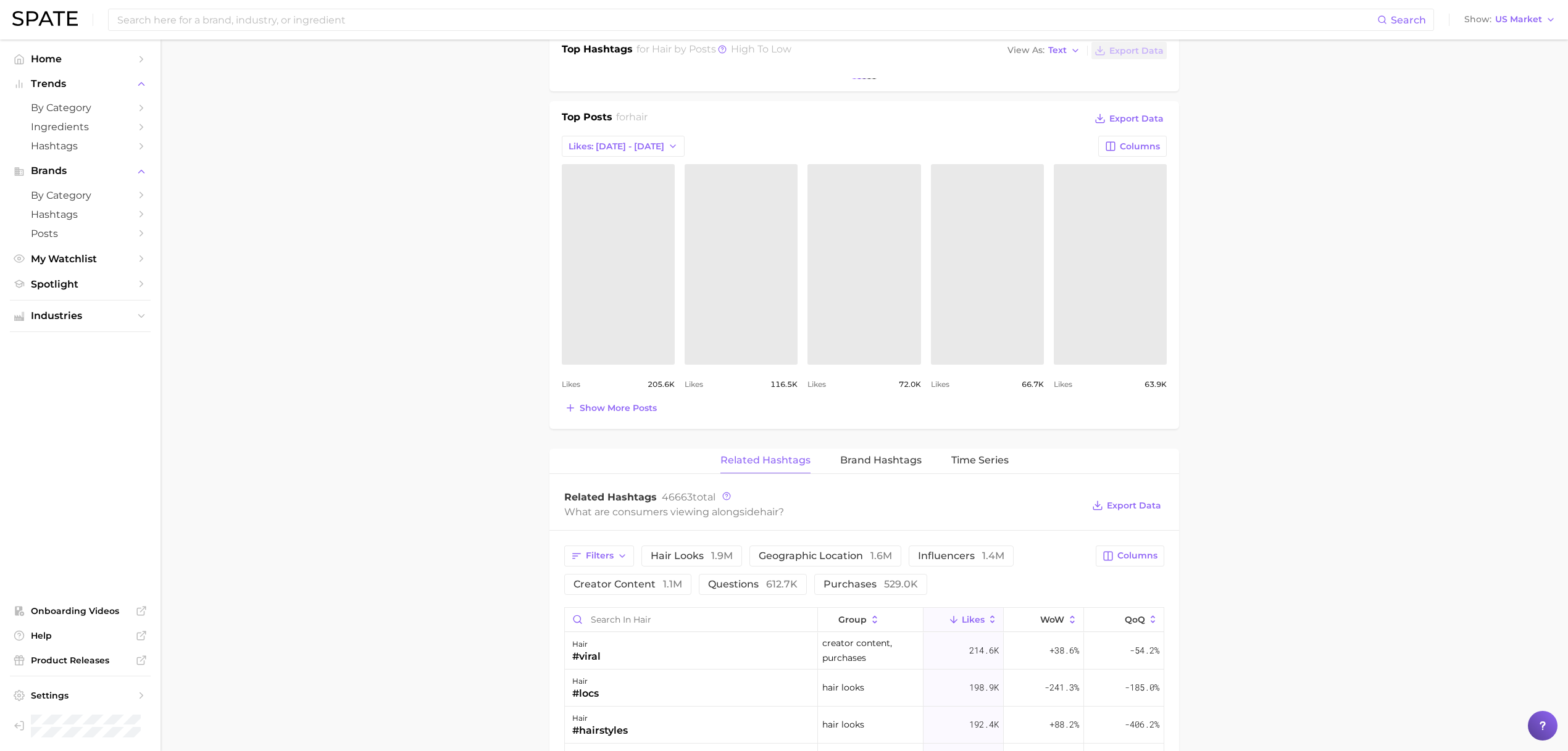
scroll to position [494, 0]
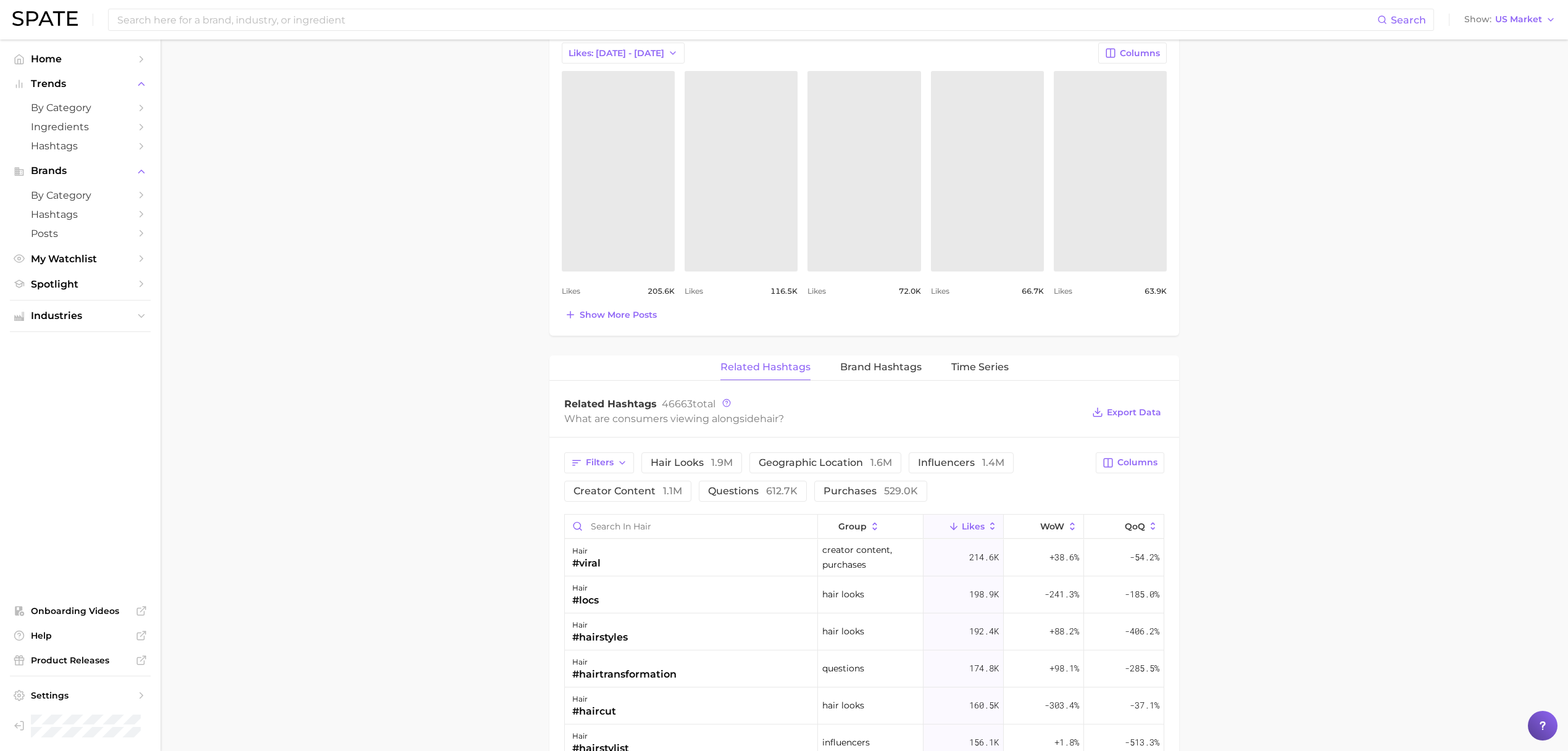
scroll to position [632, 0]
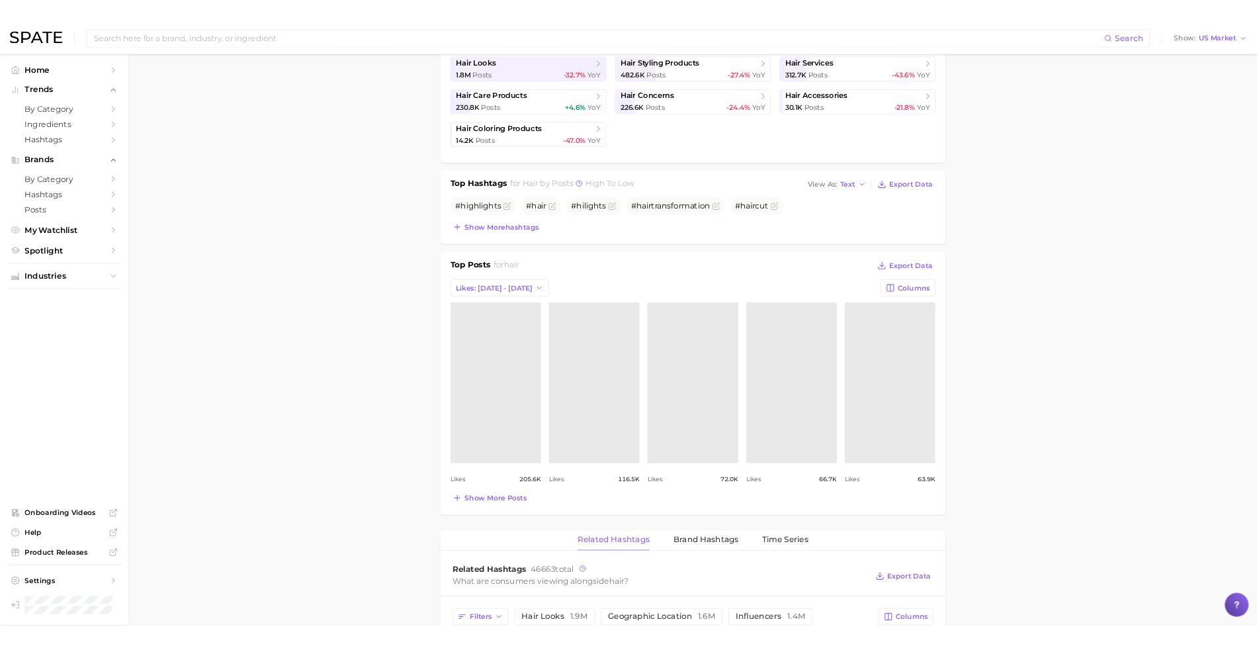
scroll to position [345, 0]
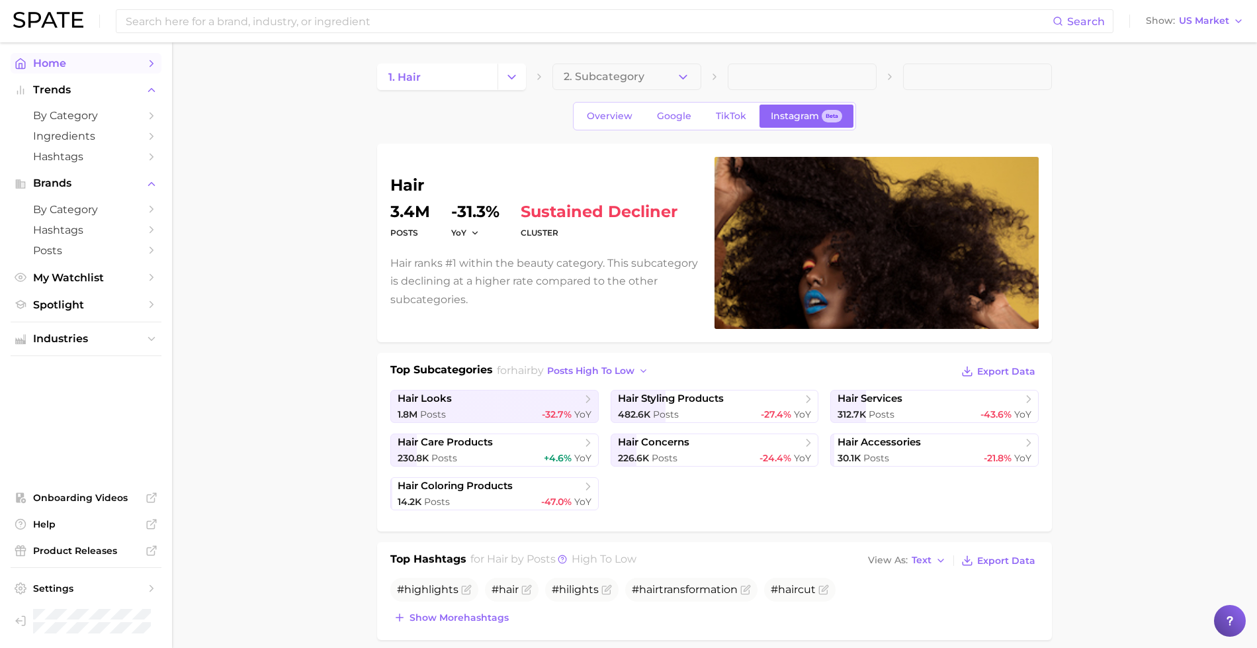
click at [72, 64] on span "Home" at bounding box center [86, 63] width 106 height 13
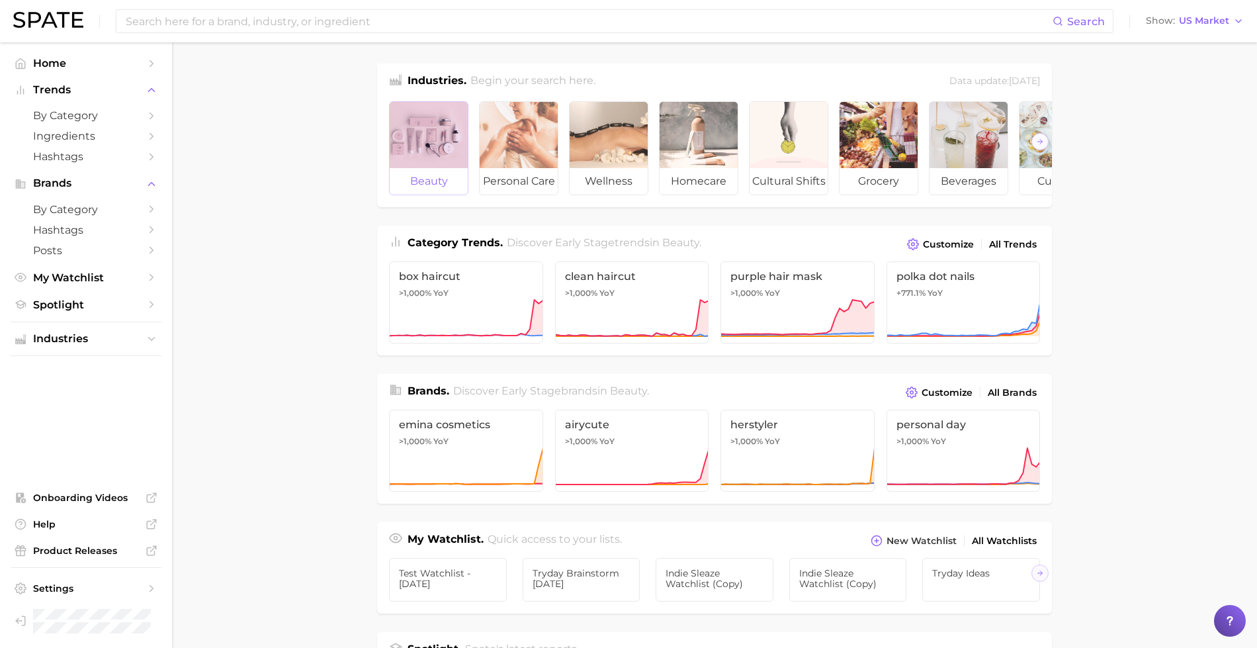
click at [454, 163] on div at bounding box center [429, 135] width 78 height 66
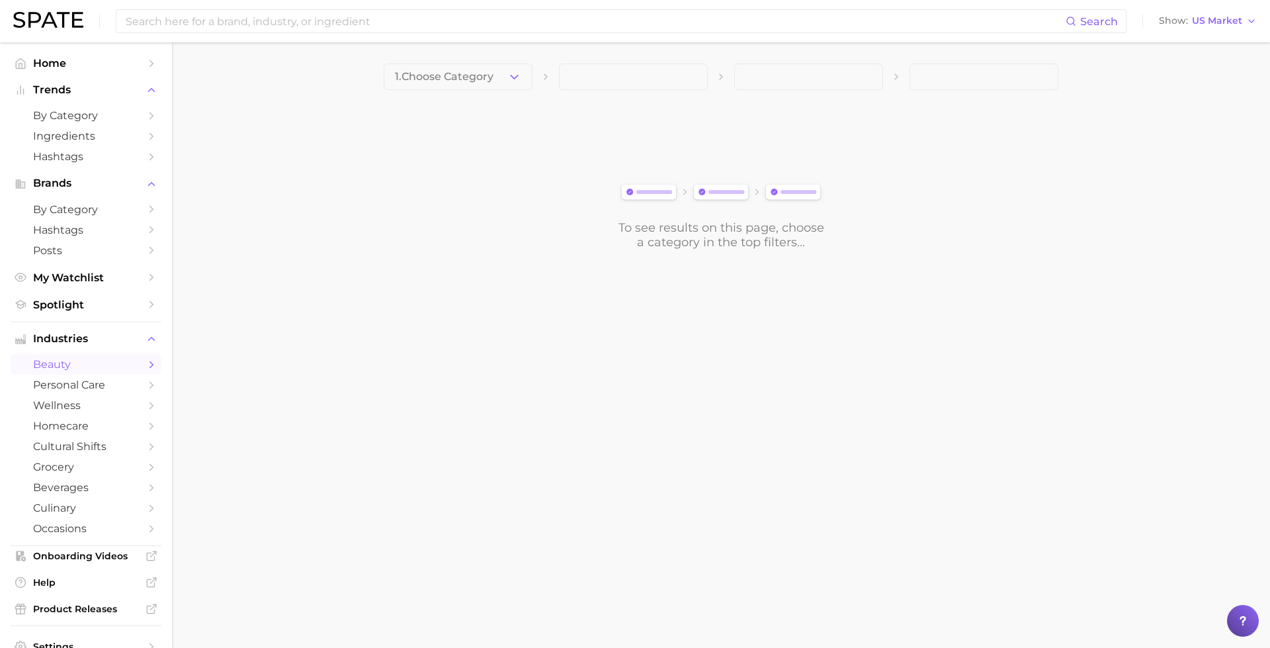
click at [458, 44] on main "1. Choose Category To see results on this page, choose a category in the top fi…" at bounding box center [721, 178] width 1098 height 273
click at [459, 66] on button "1. Choose Category" at bounding box center [458, 77] width 149 height 26
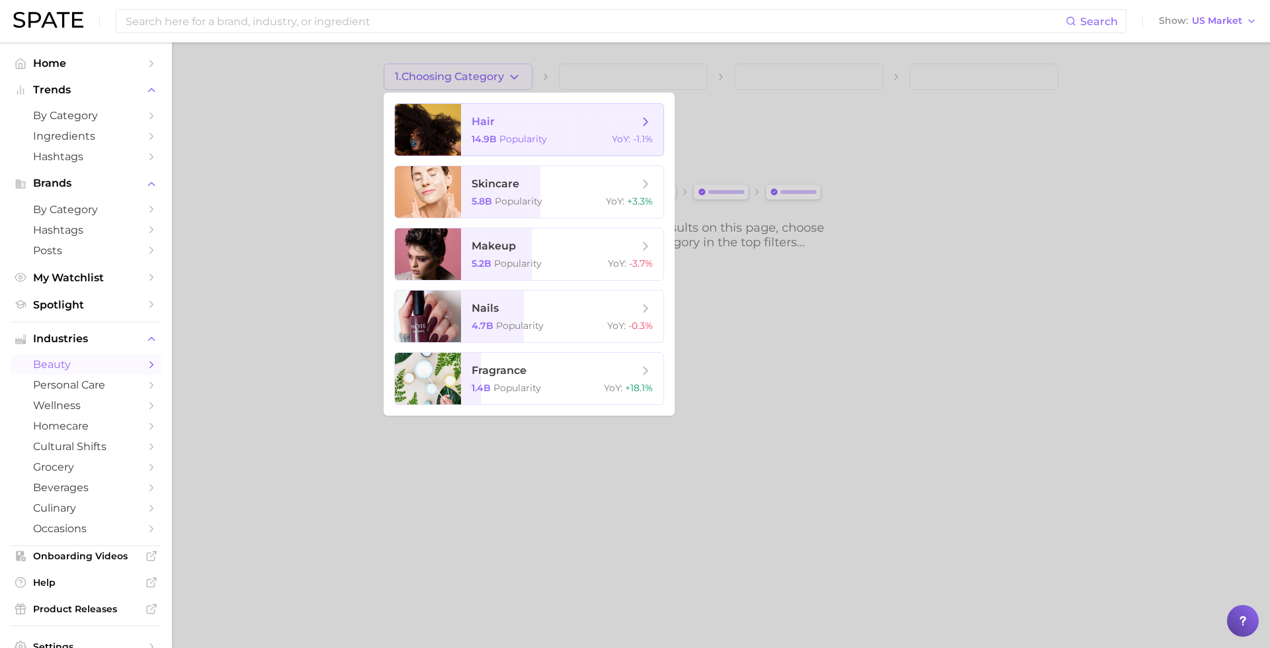
click at [495, 116] on span "hair" at bounding box center [555, 121] width 167 height 15
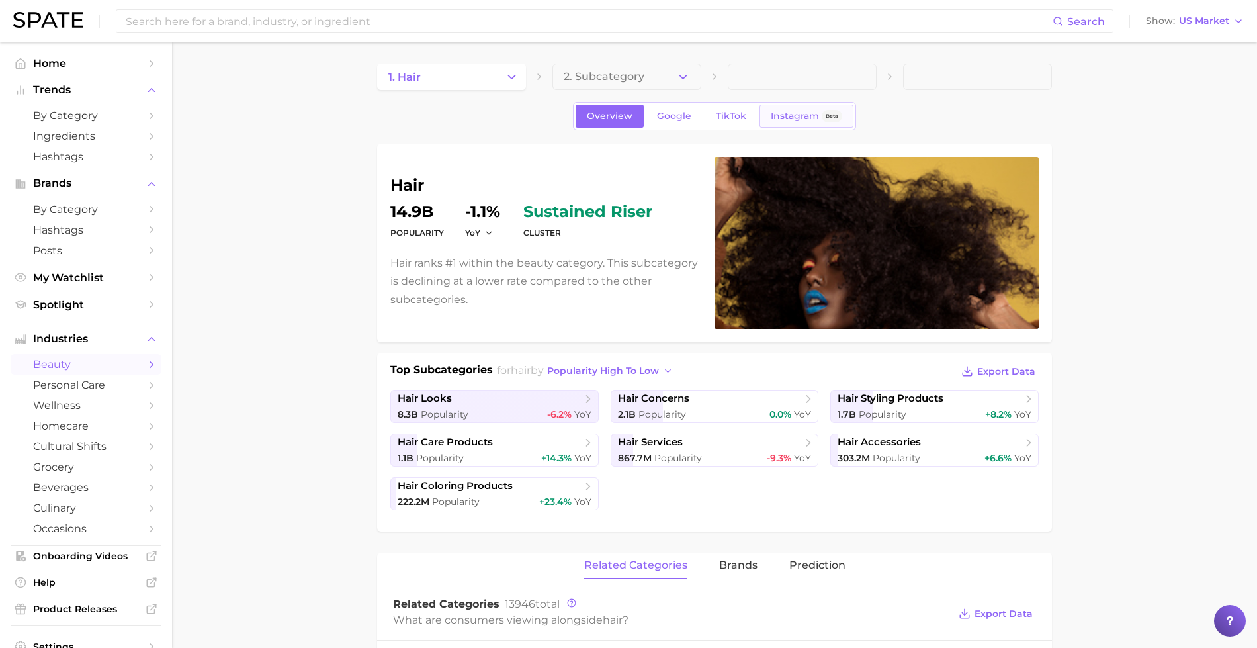
click at [801, 114] on span "Instagram" at bounding box center [795, 115] width 48 height 11
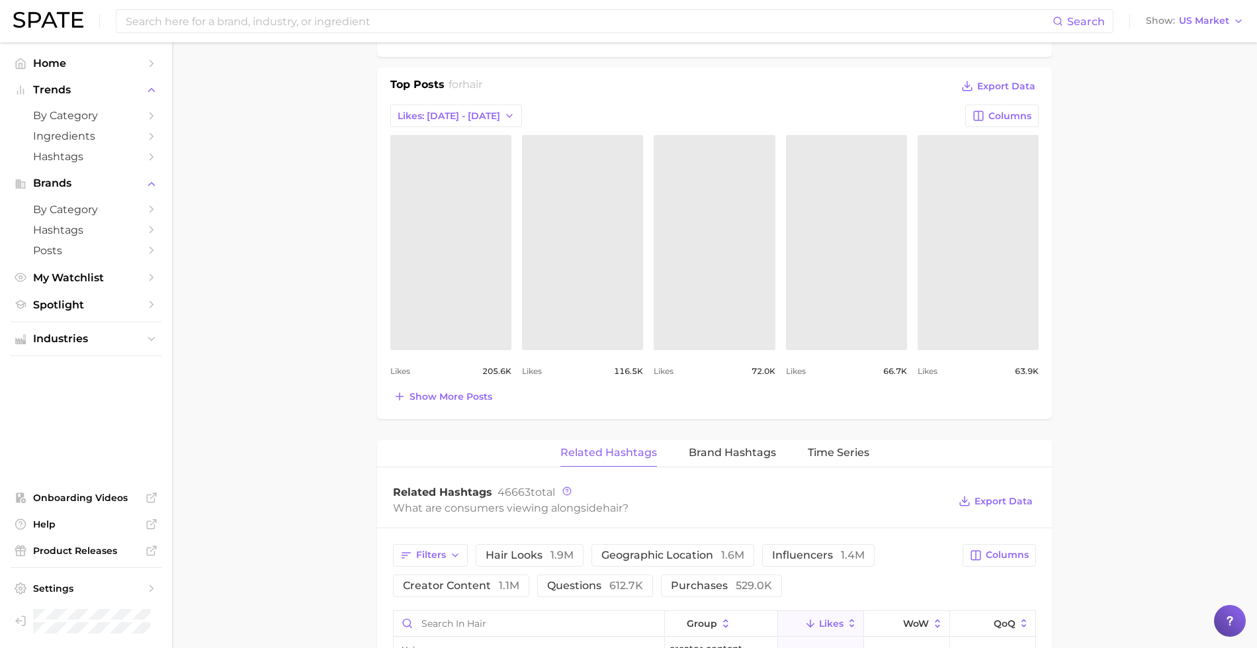
scroll to position [593, 0]
